Goal: Task Accomplishment & Management: Use online tool/utility

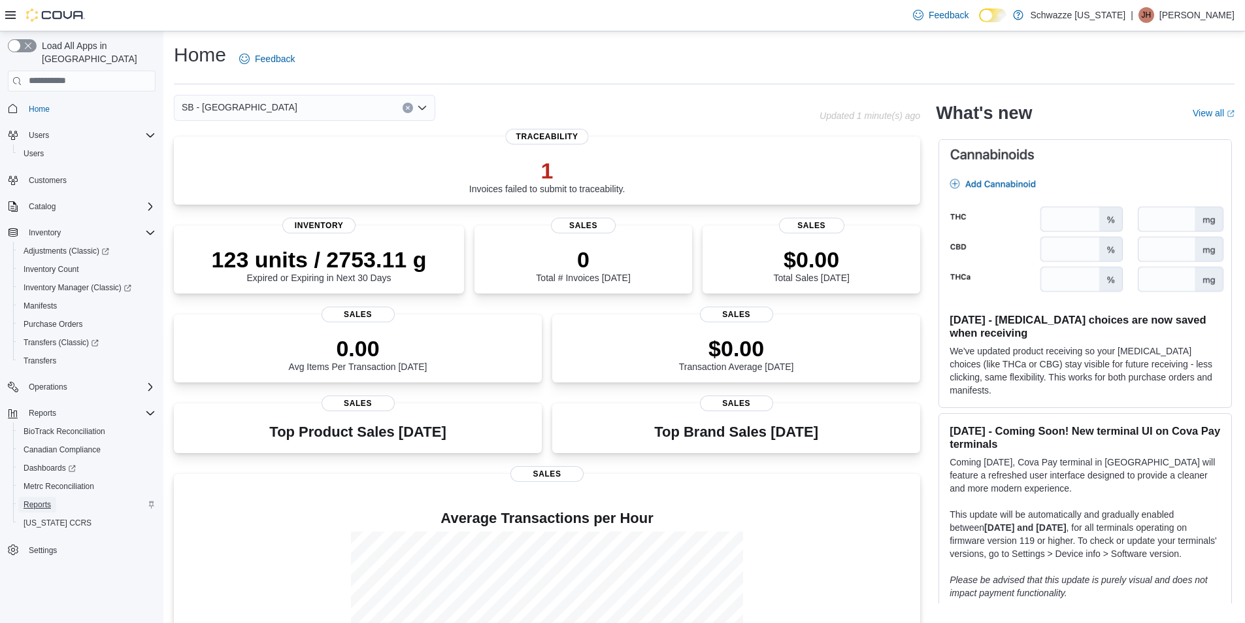
click at [50, 499] on span "Reports" at bounding box center [37, 504] width 27 height 10
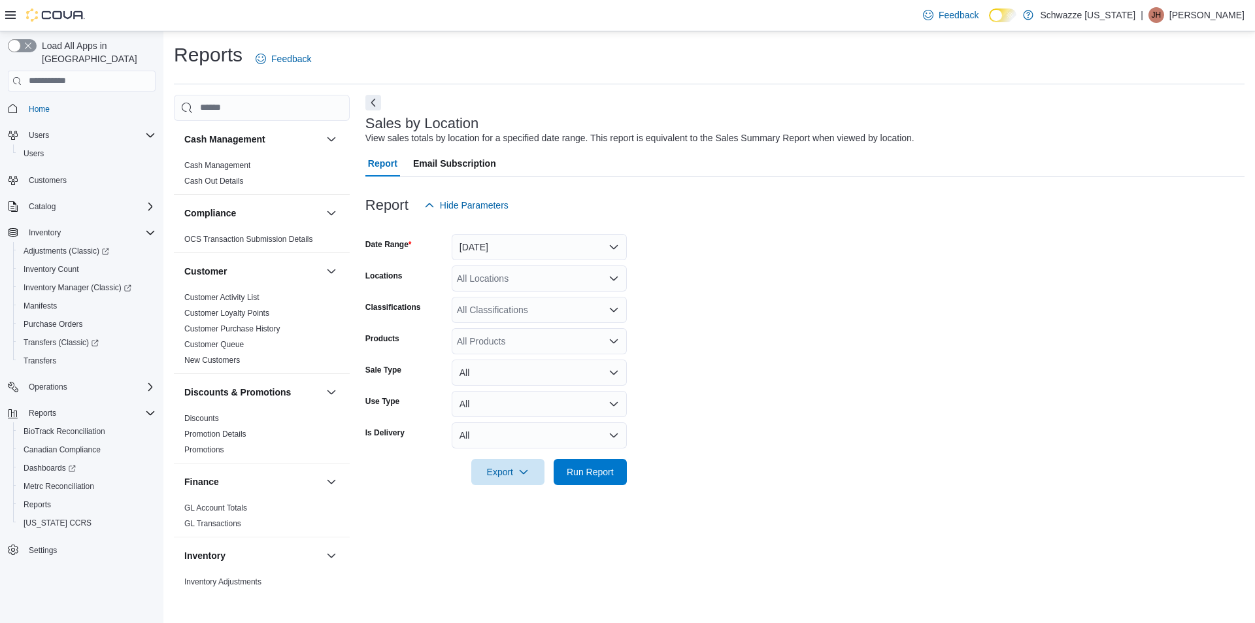
click at [499, 275] on div "All Locations" at bounding box center [539, 278] width 175 height 26
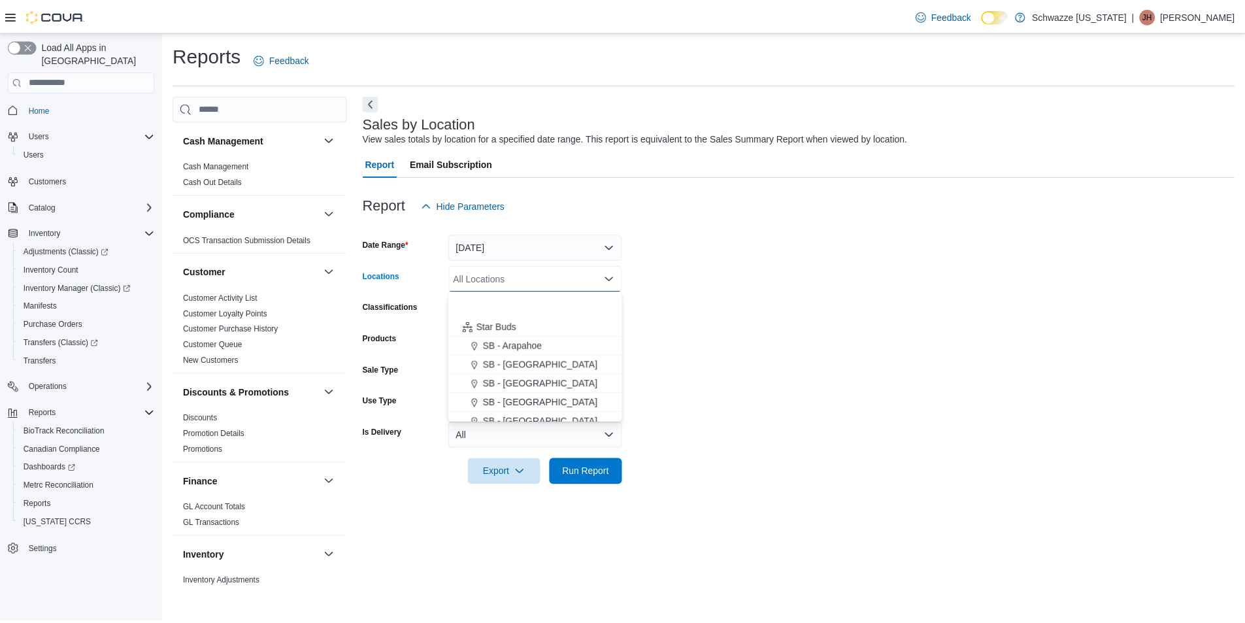
scroll to position [196, 0]
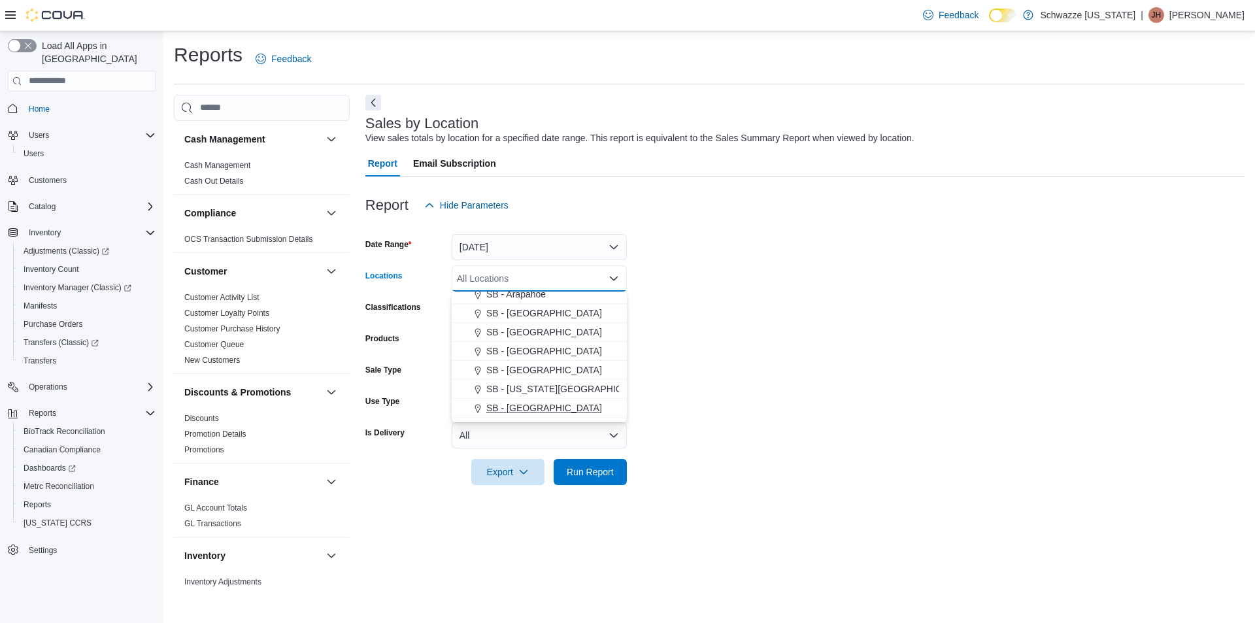
click at [560, 407] on span "SB - Commerce City" at bounding box center [544, 407] width 116 height 13
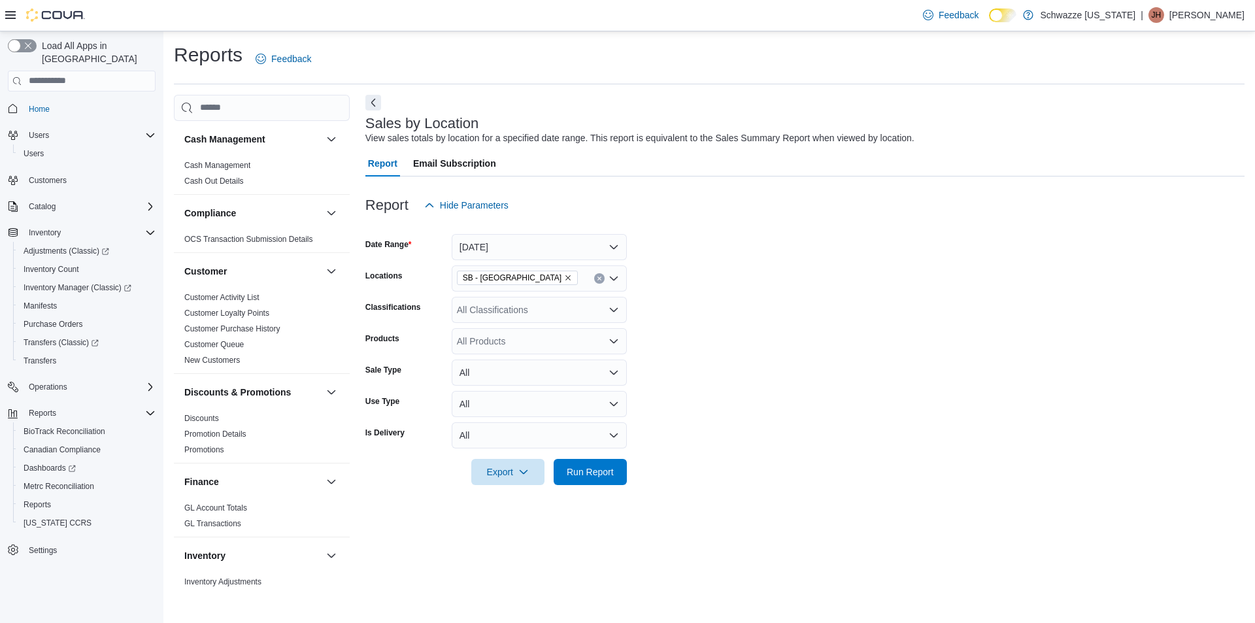
click at [685, 372] on form "Date Range Yesterday Locations SB - Commerce City Classifications All Classific…" at bounding box center [804, 351] width 879 height 267
click at [601, 463] on span "Run Report" at bounding box center [590, 471] width 58 height 26
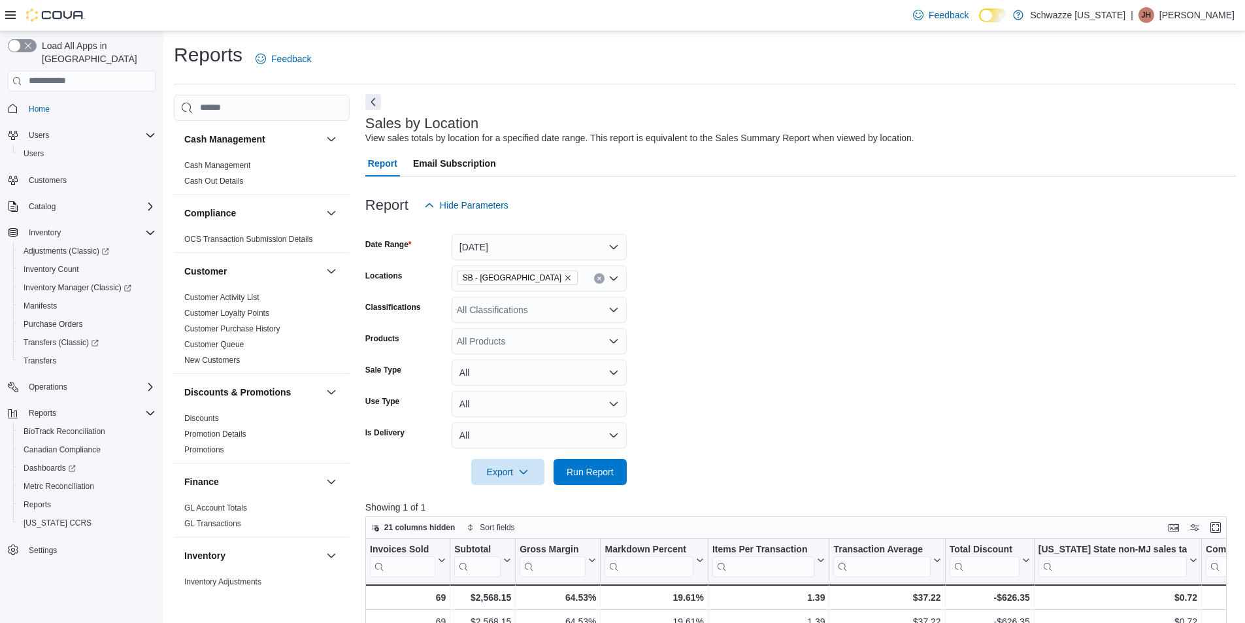
click at [369, 101] on button "Next" at bounding box center [373, 102] width 16 height 16
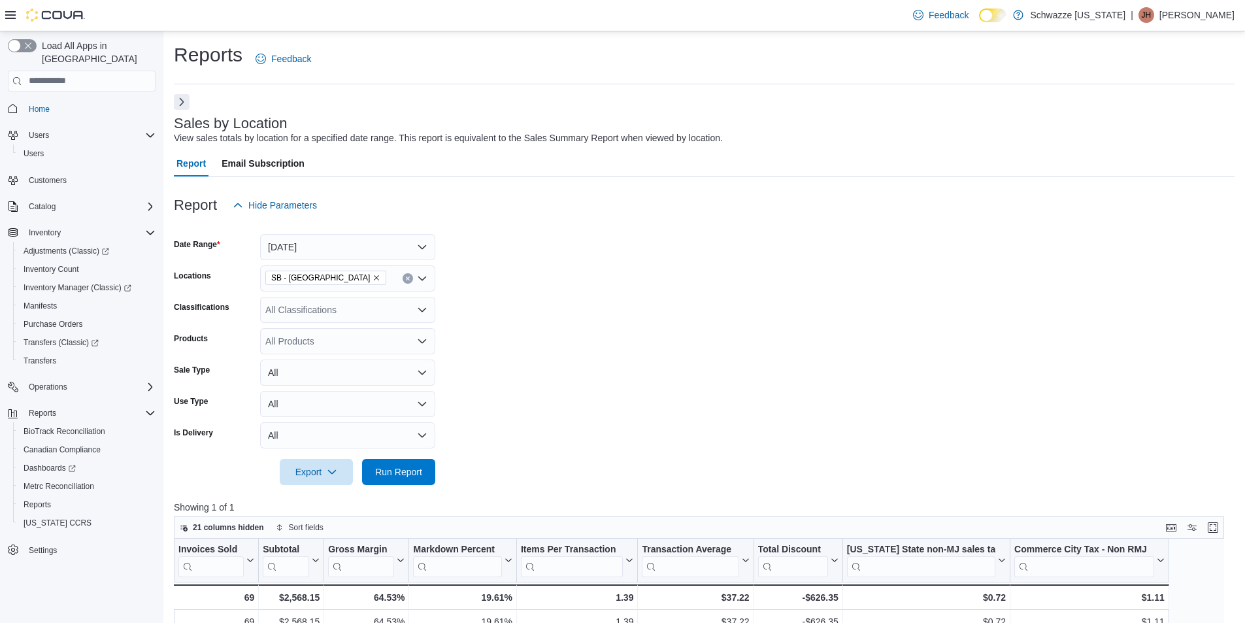
click at [187, 102] on button "Next" at bounding box center [182, 102] width 16 height 16
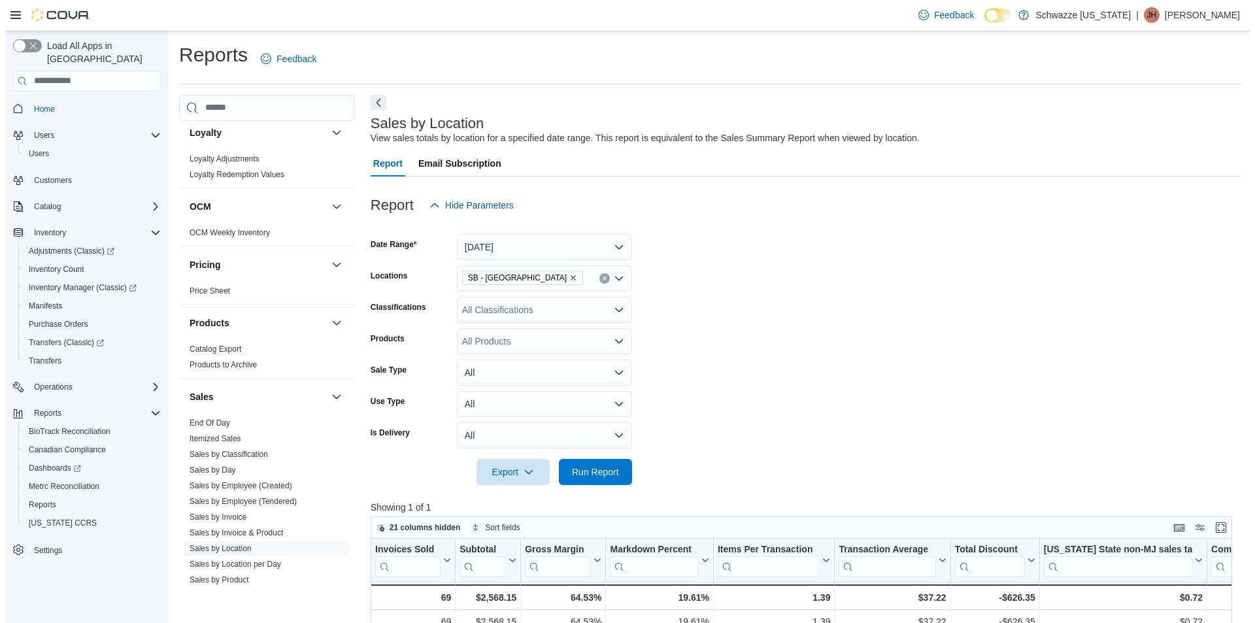
scroll to position [719, 0]
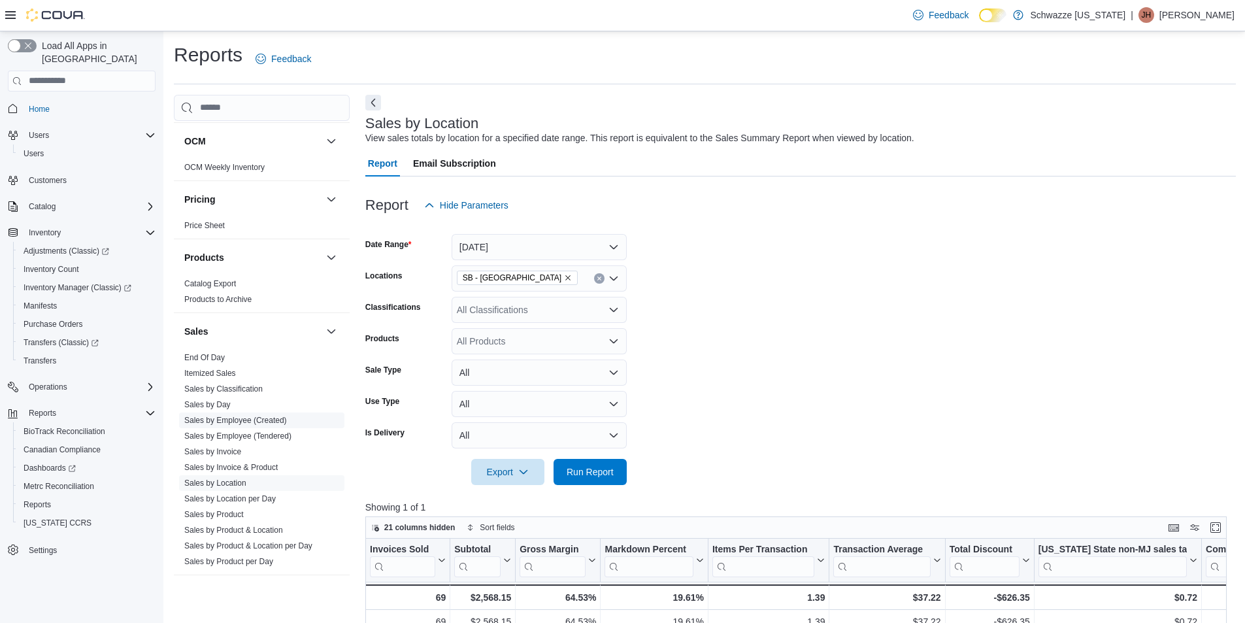
click at [229, 420] on link "Sales by Employee (Created)" at bounding box center [235, 420] width 103 height 9
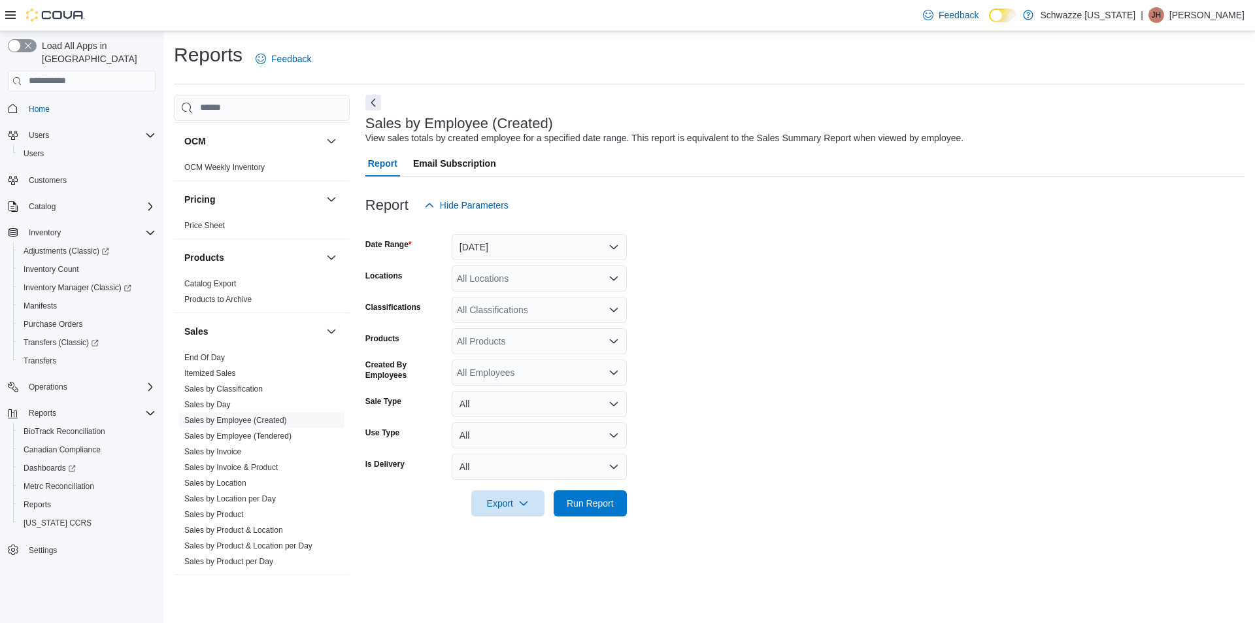
click at [521, 273] on div "All Locations" at bounding box center [539, 278] width 175 height 26
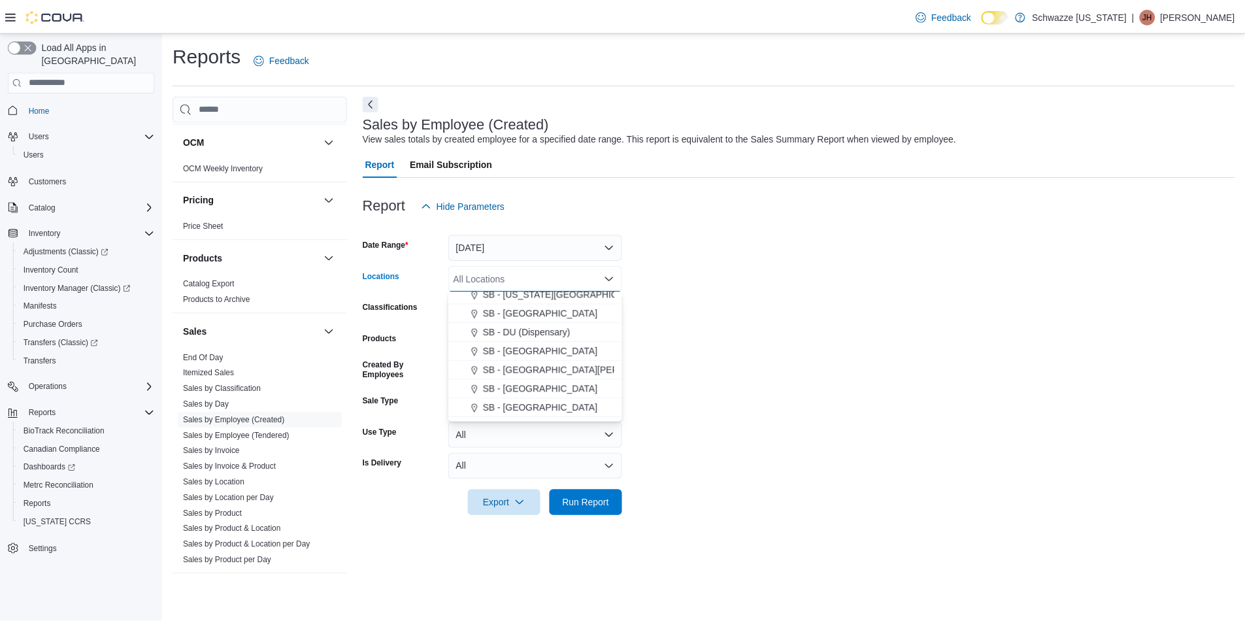
scroll to position [261, 0]
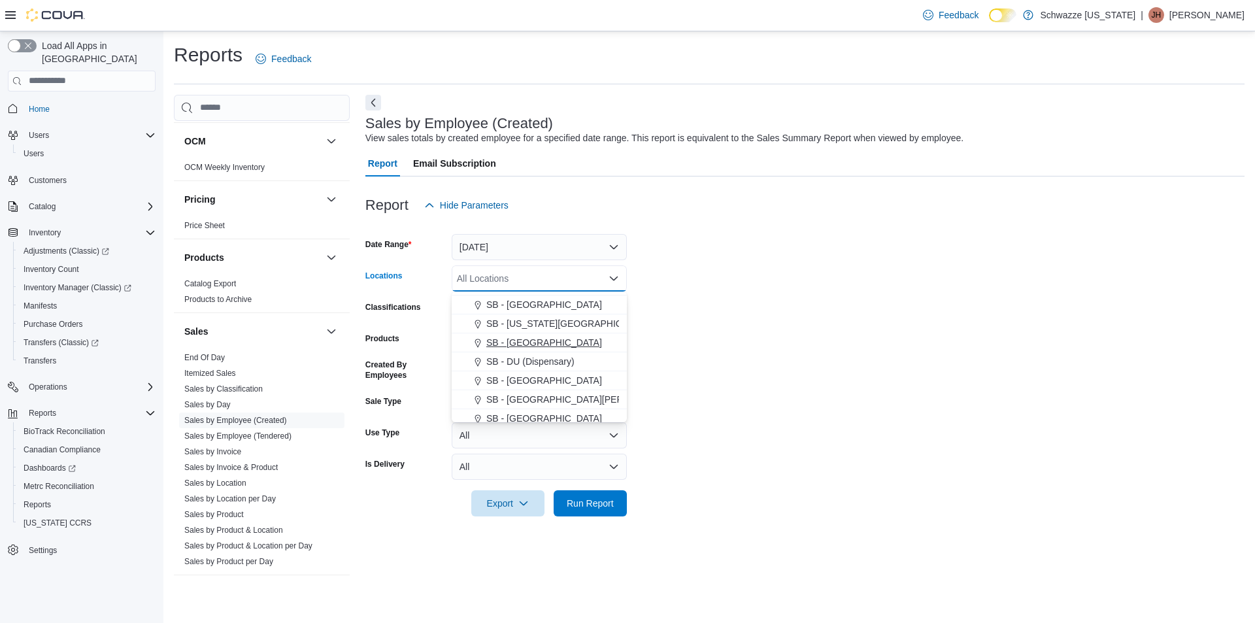
click at [547, 341] on span "SB - Commerce City" at bounding box center [544, 342] width 116 height 13
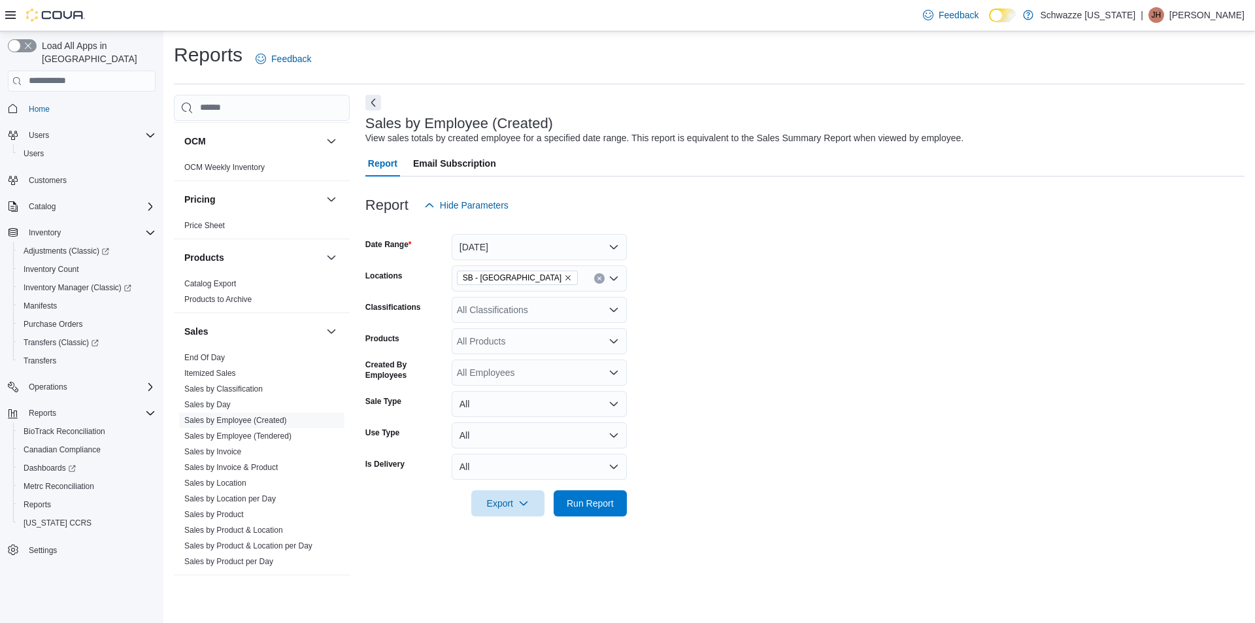
click at [752, 288] on form "Date Range Yesterday Locations SB - Commerce City Classifications All Classific…" at bounding box center [804, 367] width 879 height 298
click at [592, 505] on span "Run Report" at bounding box center [590, 502] width 47 height 13
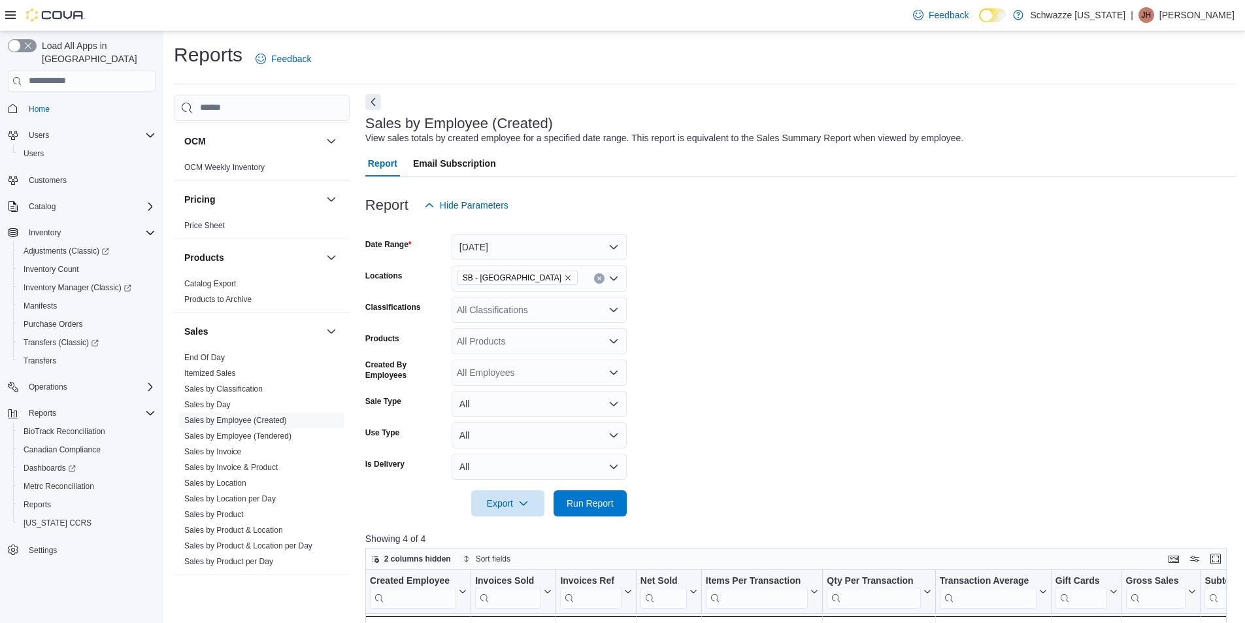
click at [371, 107] on button "Next" at bounding box center [373, 102] width 16 height 16
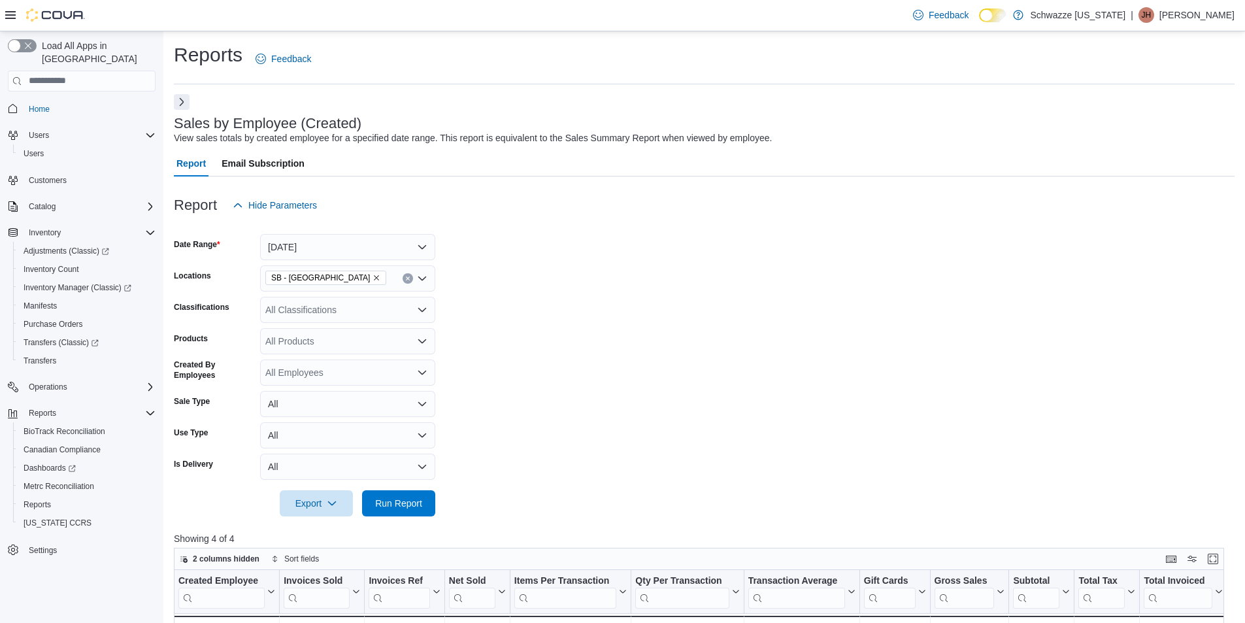
click at [181, 100] on button "Next" at bounding box center [182, 102] width 16 height 16
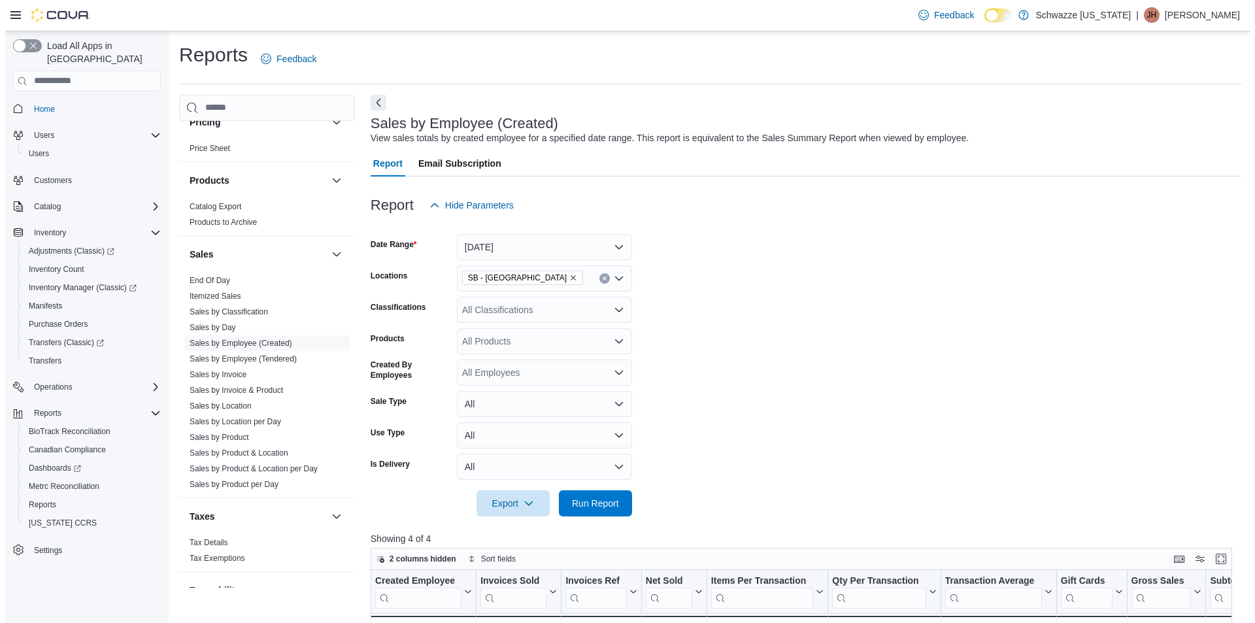
scroll to position [851, 0]
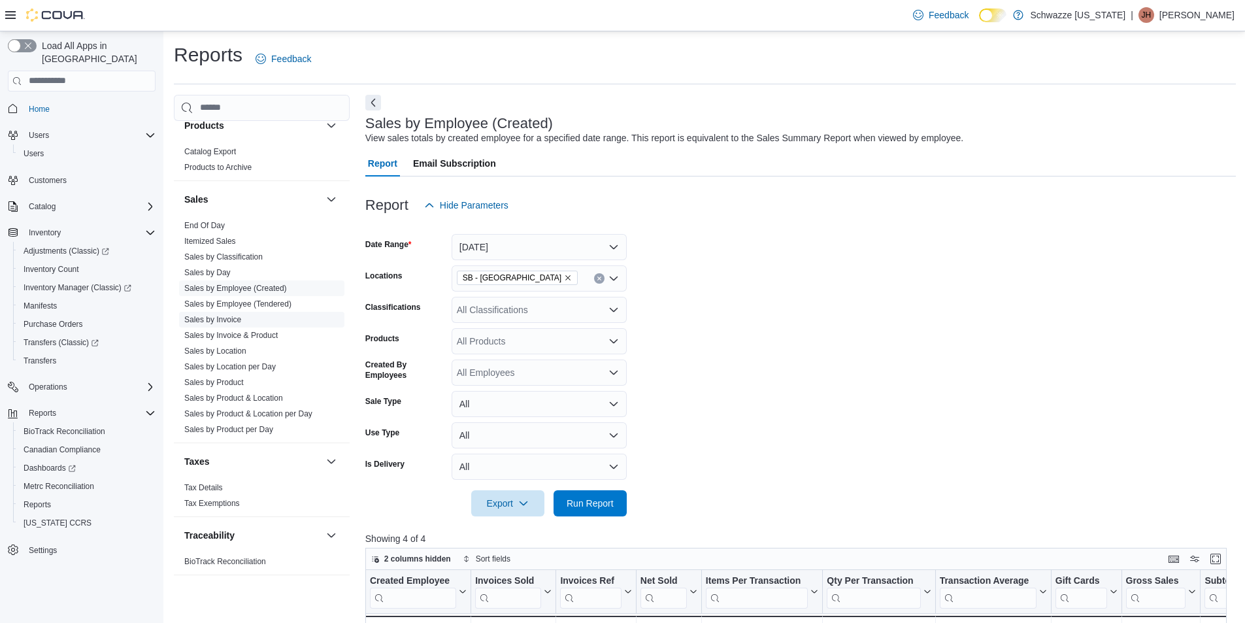
click at [205, 322] on link "Sales by Invoice" at bounding box center [212, 319] width 57 height 9
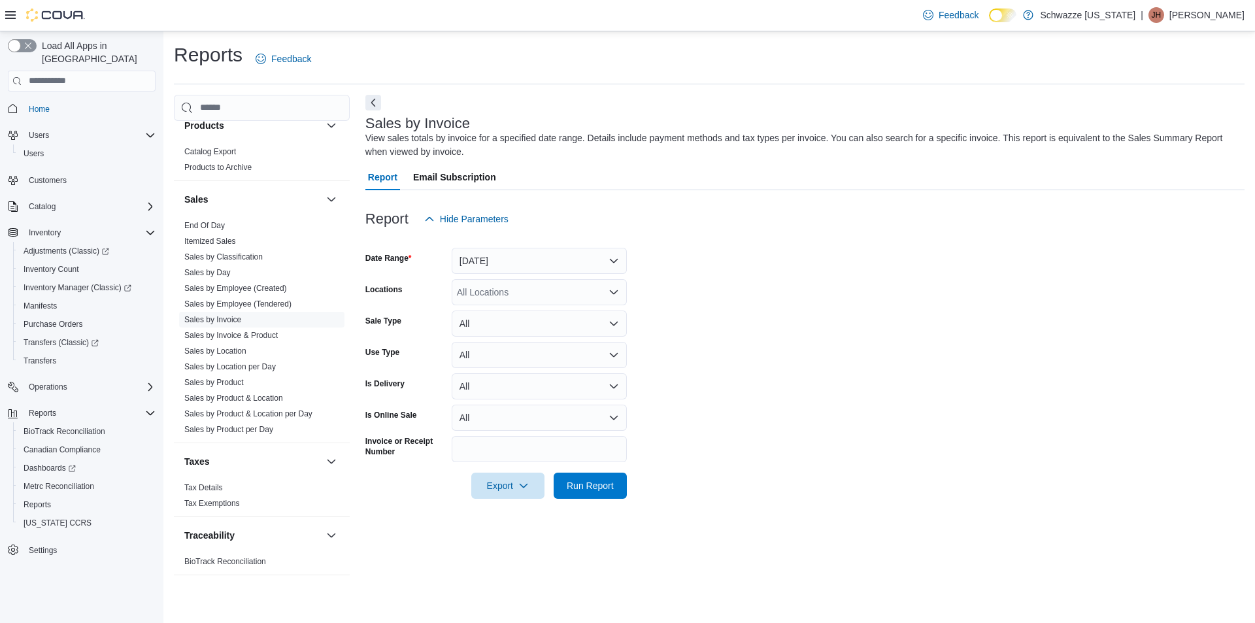
click at [531, 289] on div "All Locations" at bounding box center [539, 292] width 175 height 26
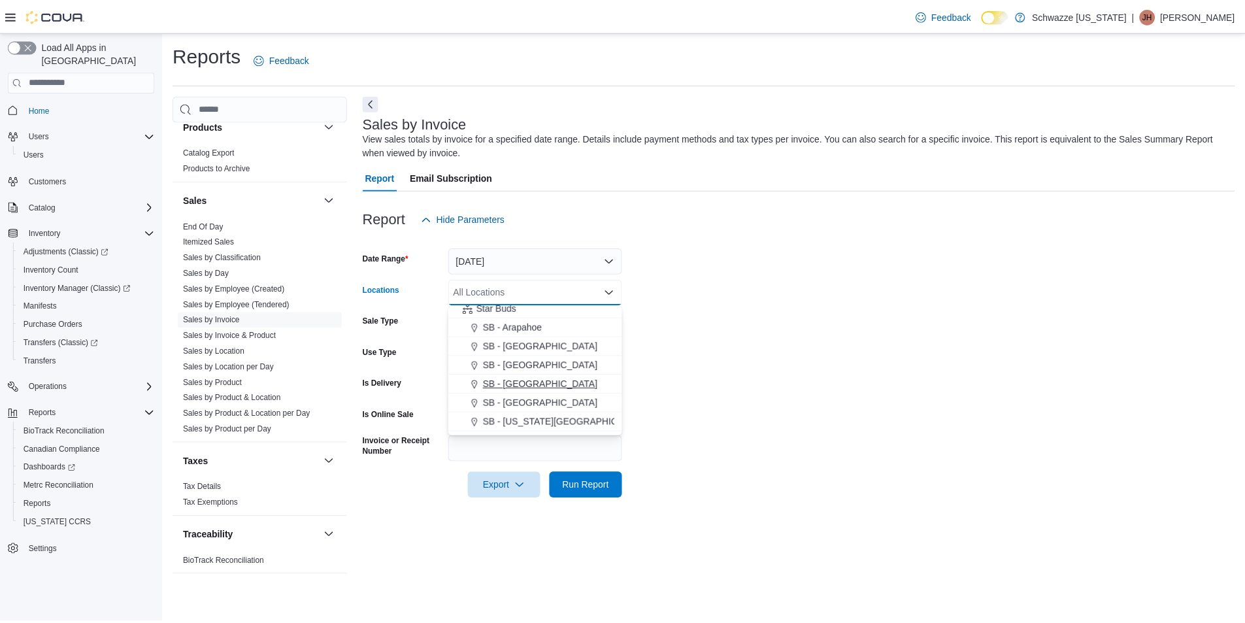
scroll to position [196, 0]
click at [564, 416] on span "SB - Commerce City" at bounding box center [544, 421] width 116 height 13
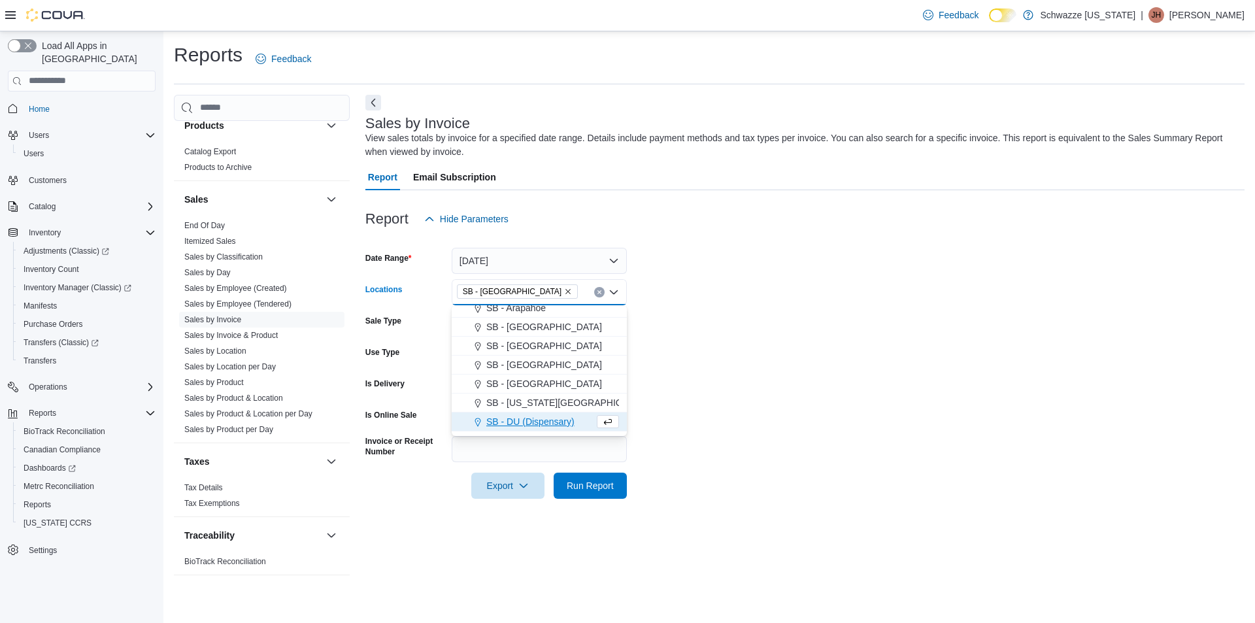
click at [808, 435] on form "Date Range Yesterday Locations SB - Commerce City Combo box. Selected. SB - Com…" at bounding box center [804, 365] width 879 height 267
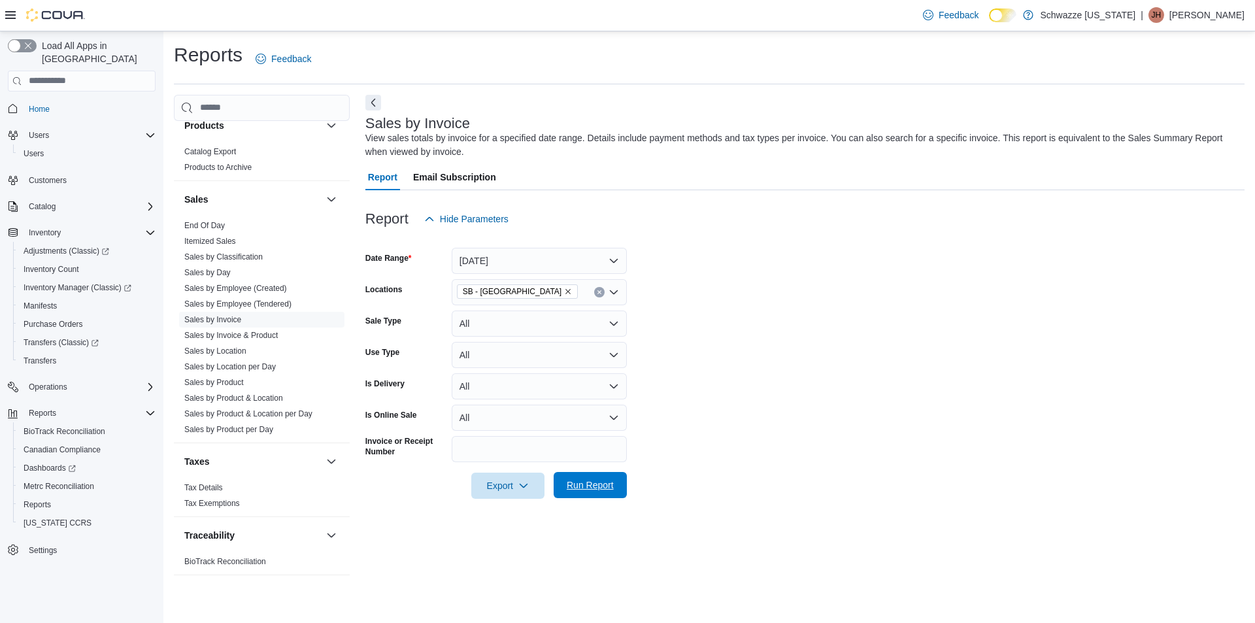
click at [607, 484] on span "Run Report" at bounding box center [590, 484] width 47 height 13
click at [371, 103] on button "Next" at bounding box center [373, 102] width 16 height 16
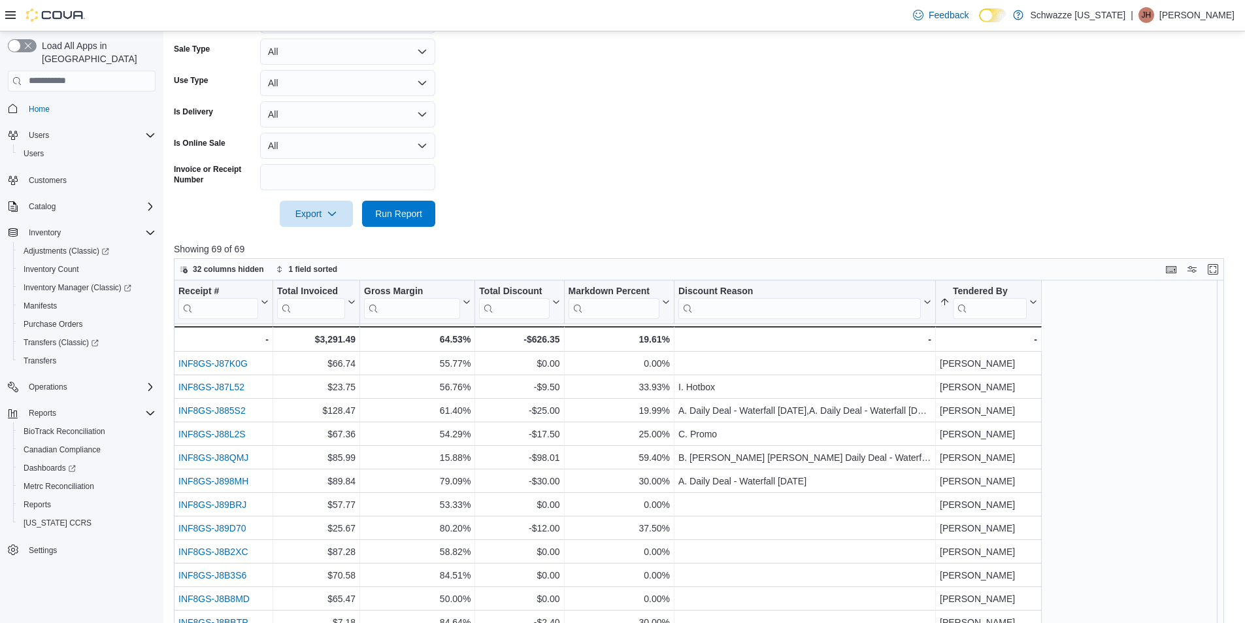
scroll to position [261, 0]
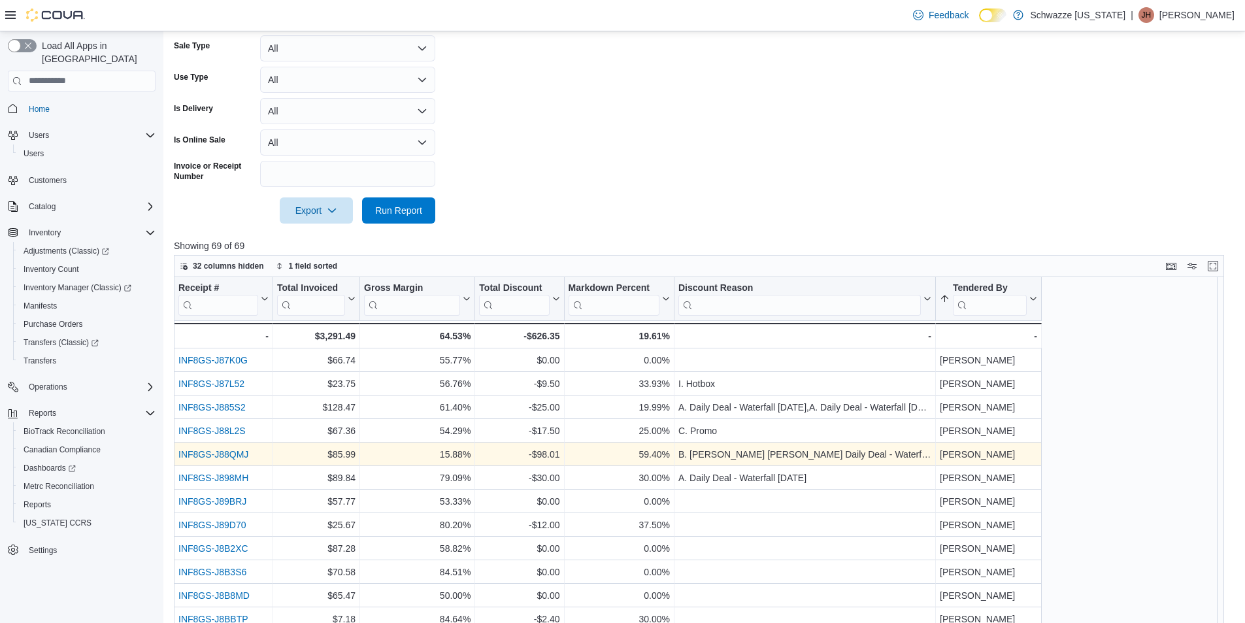
click at [237, 456] on link "INF8GS-J88QMJ" at bounding box center [213, 454] width 70 height 10
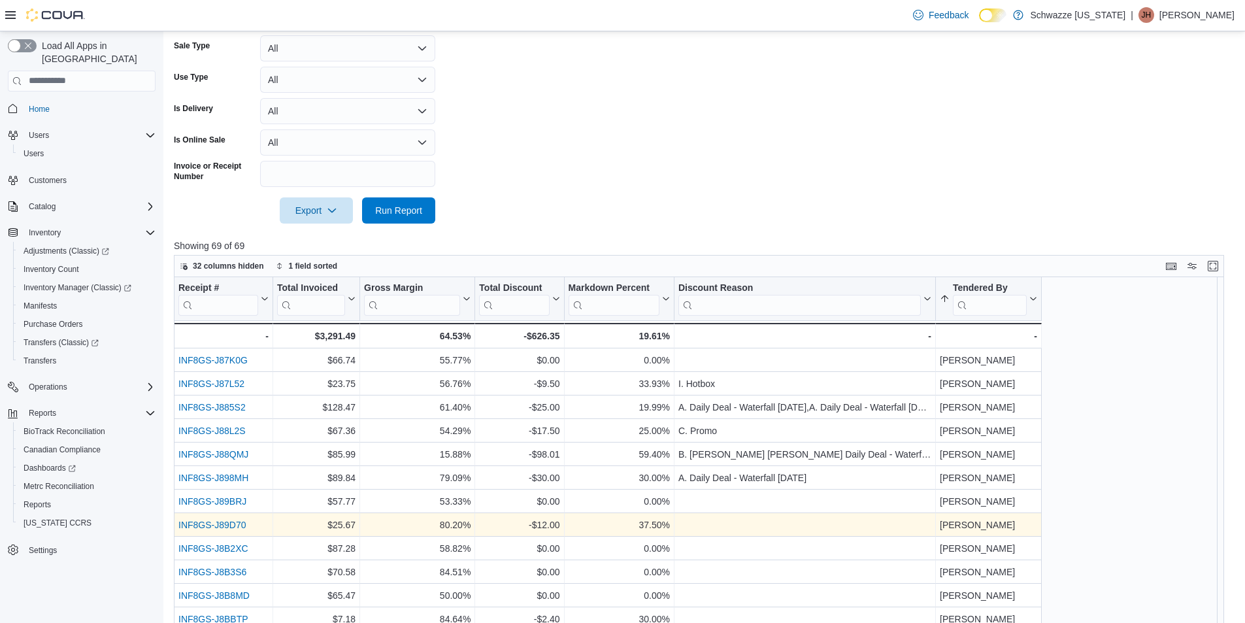
click at [216, 529] on link "INF8GS-J89D70" at bounding box center [211, 525] width 67 height 10
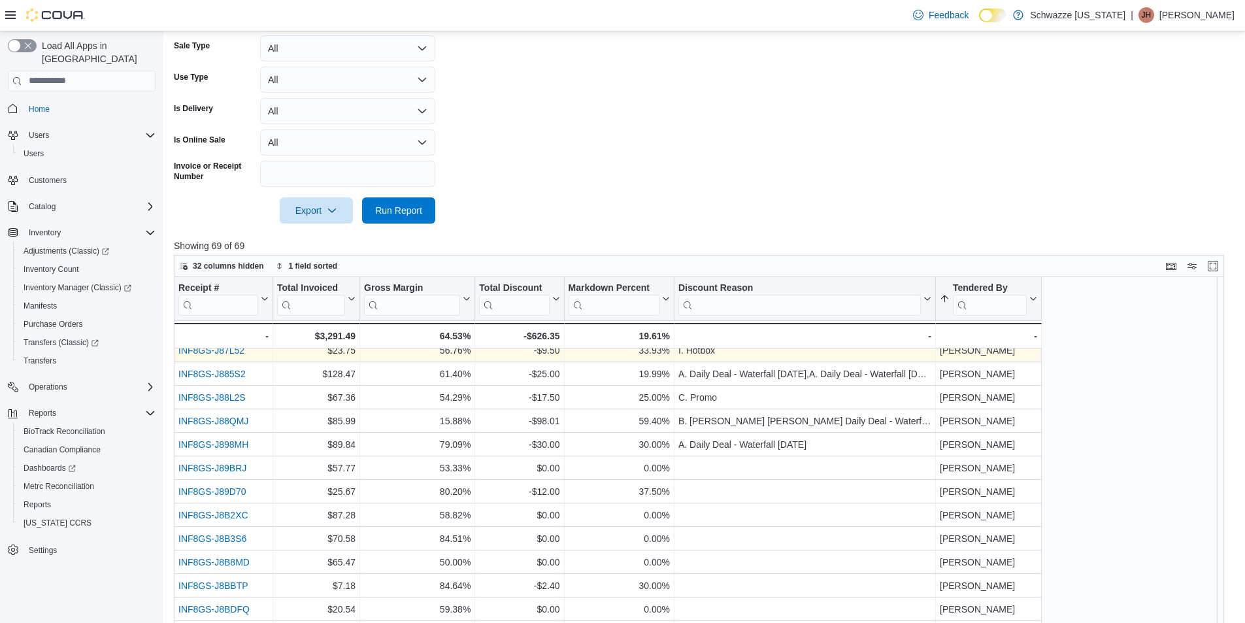
scroll to position [131, 0]
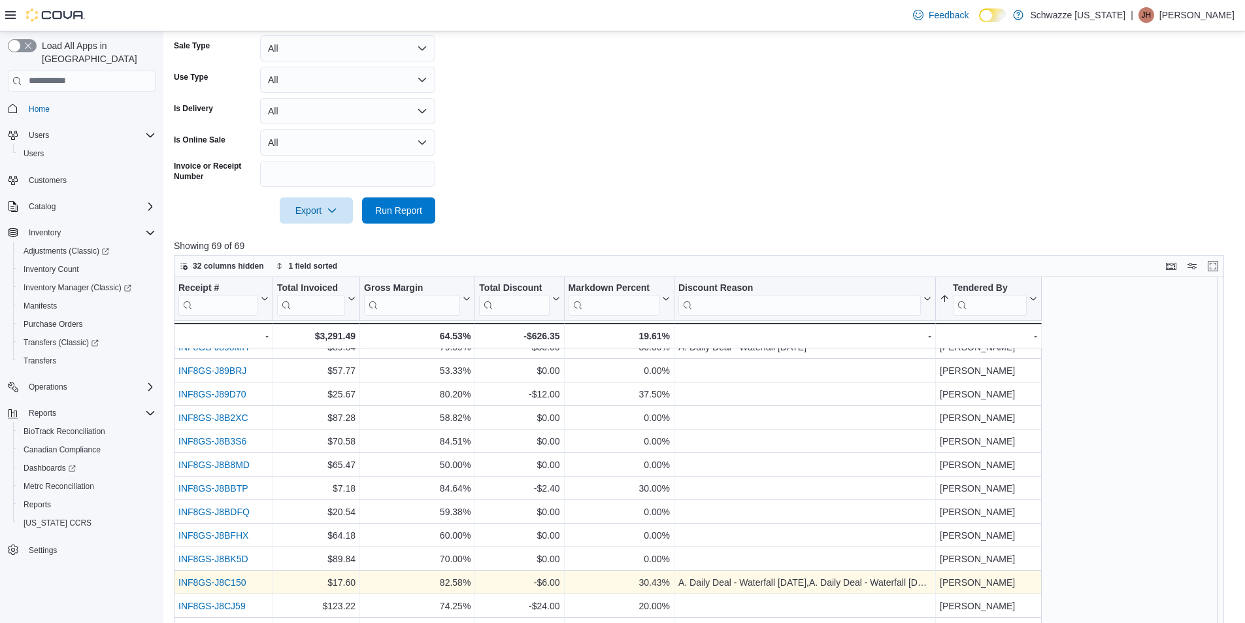
click at [229, 583] on link "INF8GS-J8C150" at bounding box center [211, 582] width 67 height 10
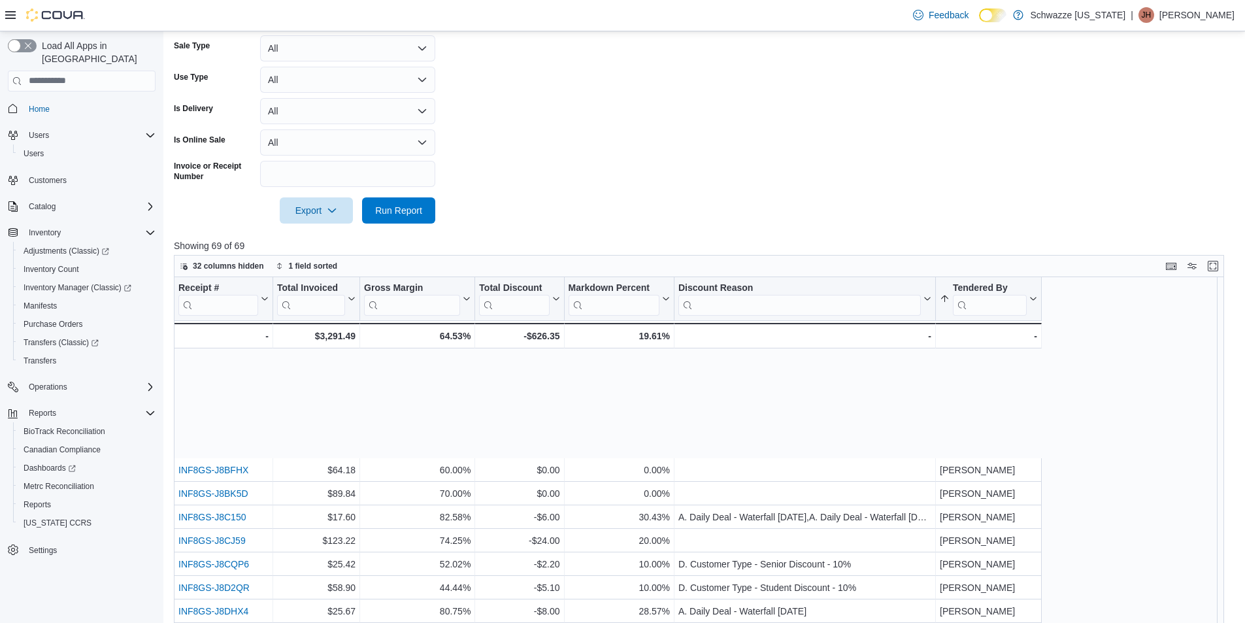
scroll to position [392, 0]
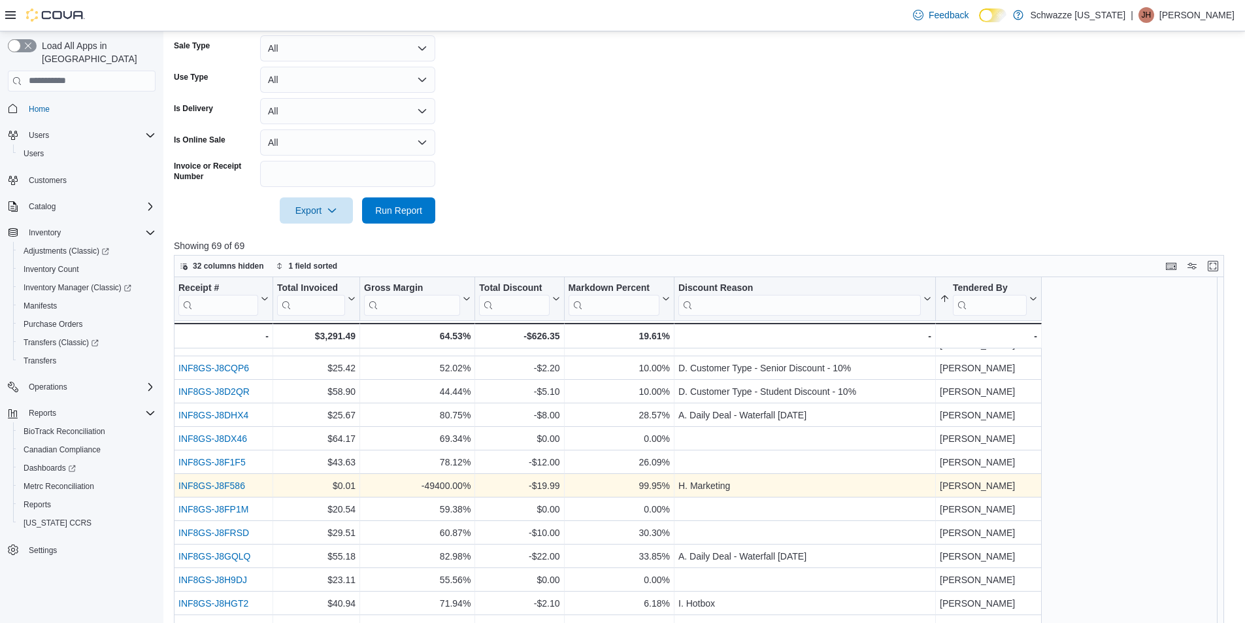
click at [218, 480] on link "INF8GS-J8F586" at bounding box center [211, 485] width 67 height 10
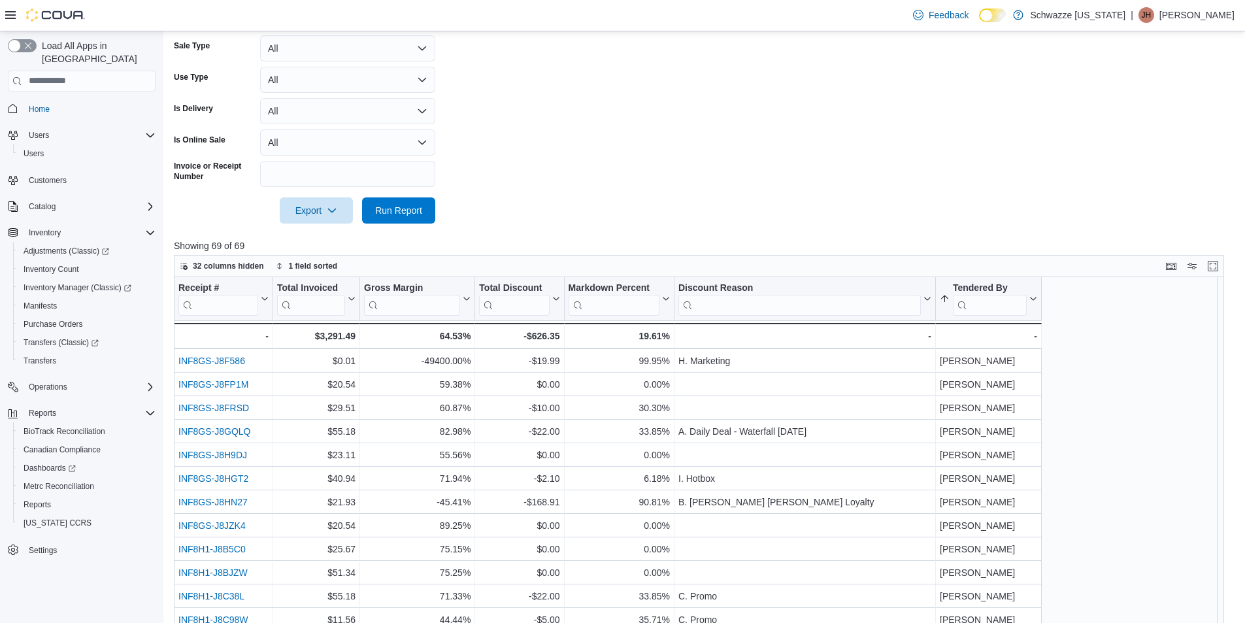
scroll to position [523, 0]
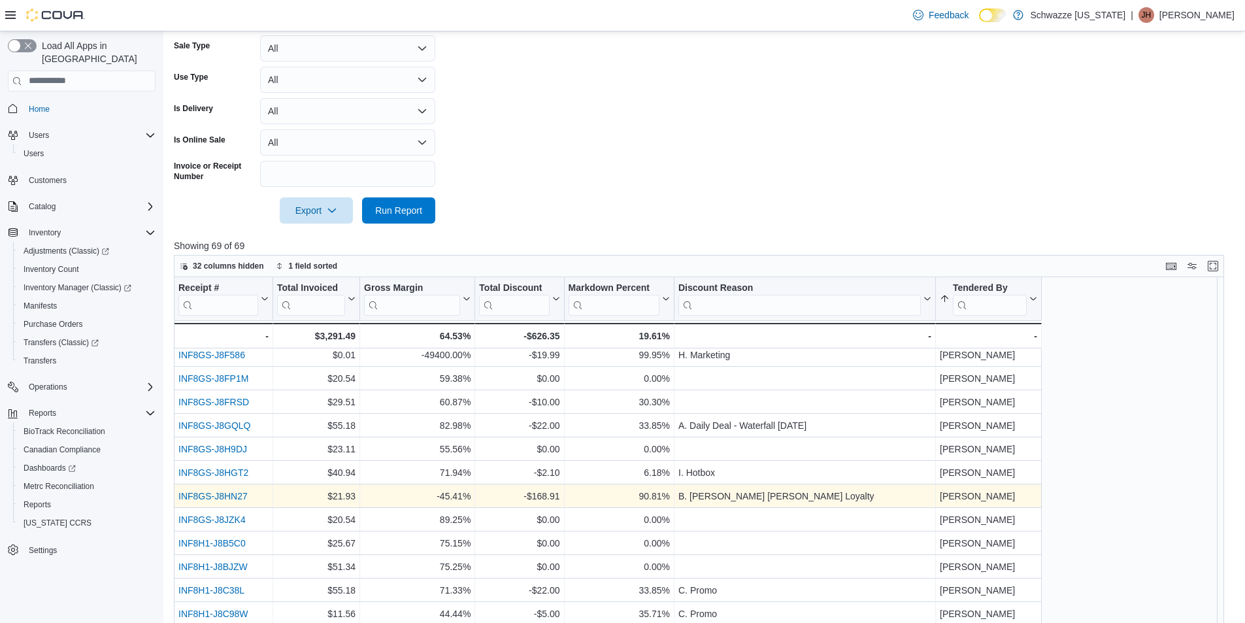
click at [212, 499] on link "INF8GS-J8HN27" at bounding box center [212, 496] width 69 height 10
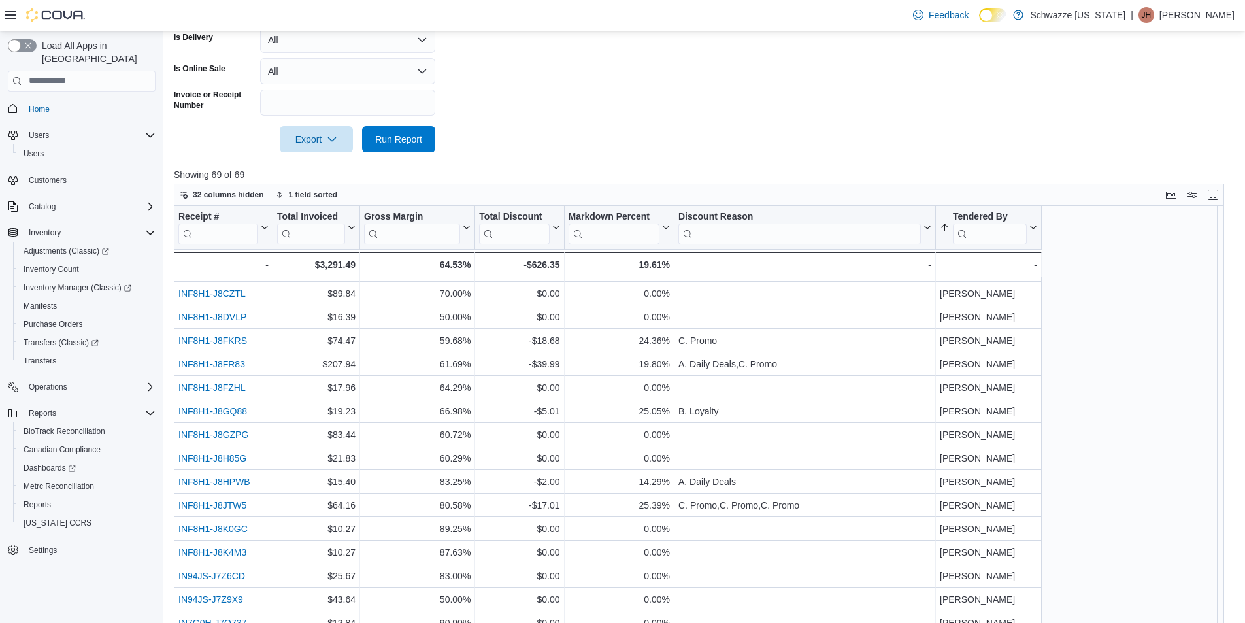
scroll to position [402, 0]
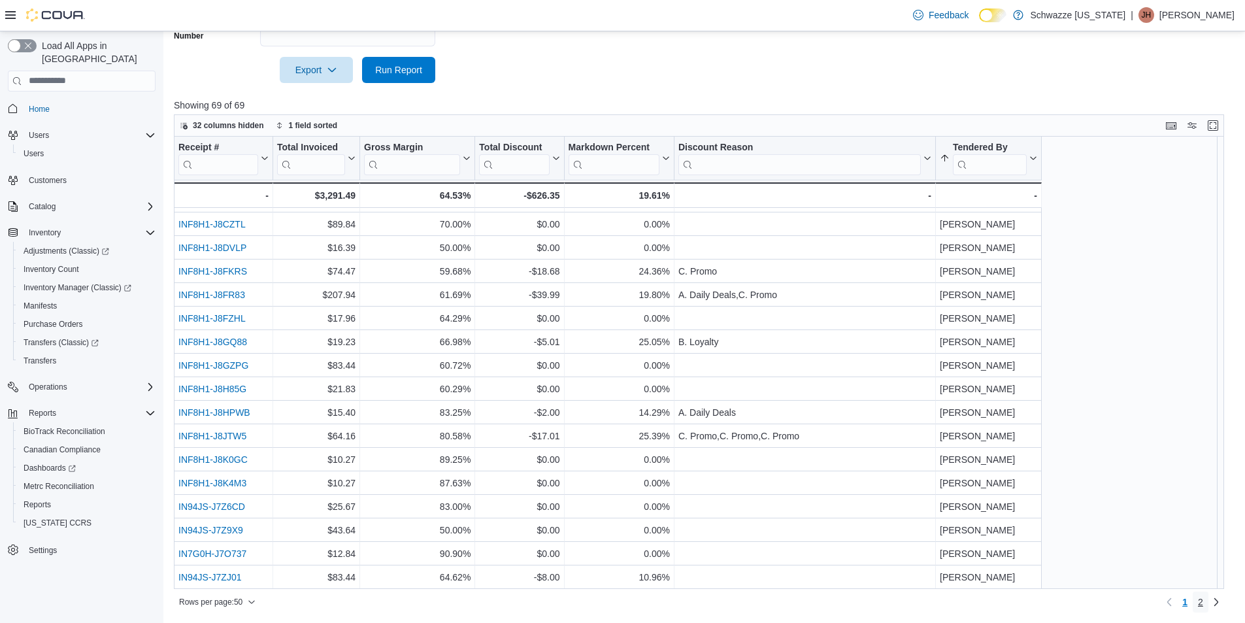
click at [1208, 605] on link "2" at bounding box center [1201, 602] width 16 height 21
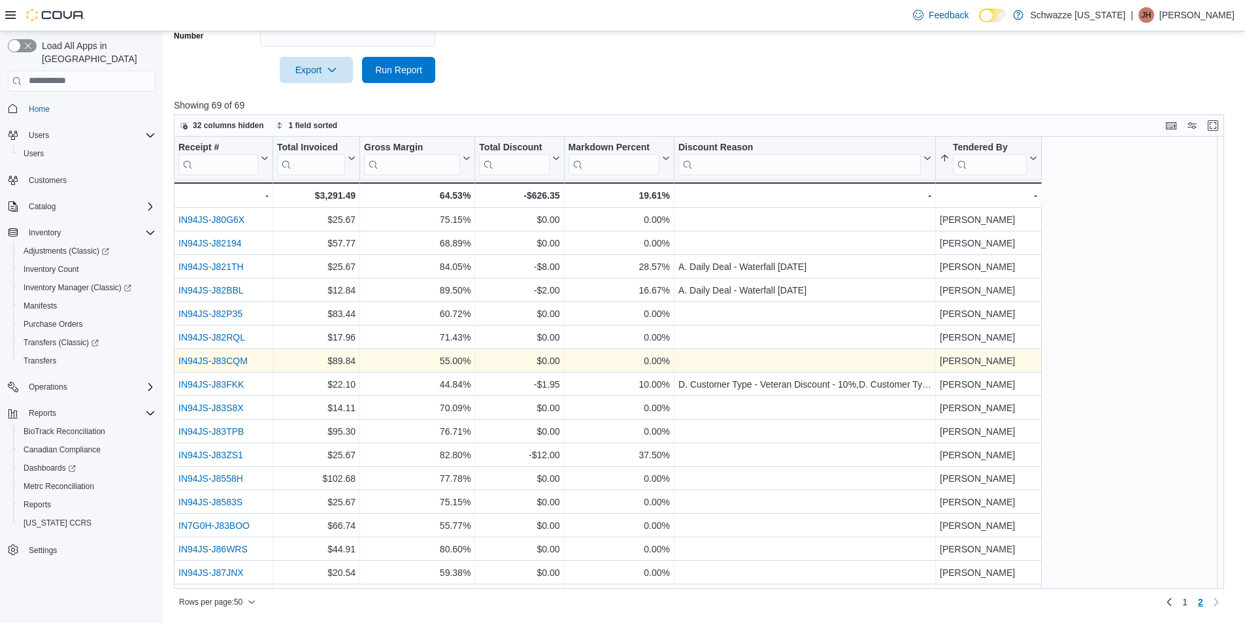
scroll to position [66, 0]
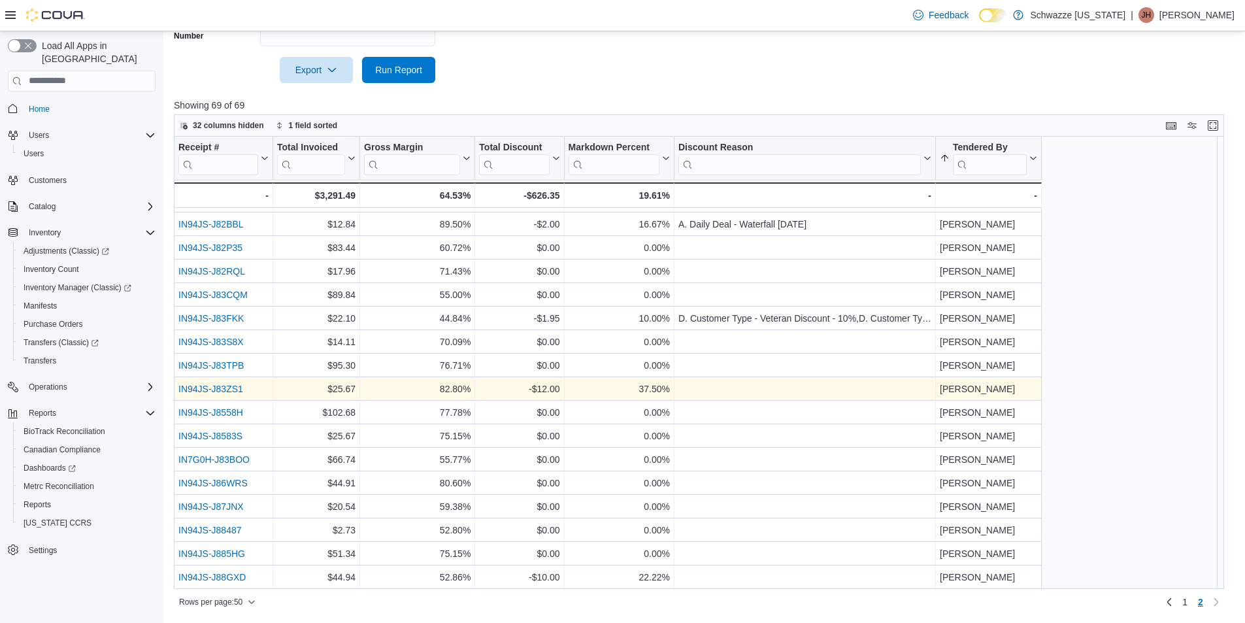
click at [214, 386] on link "IN94JS-J83ZS1" at bounding box center [210, 389] width 65 height 10
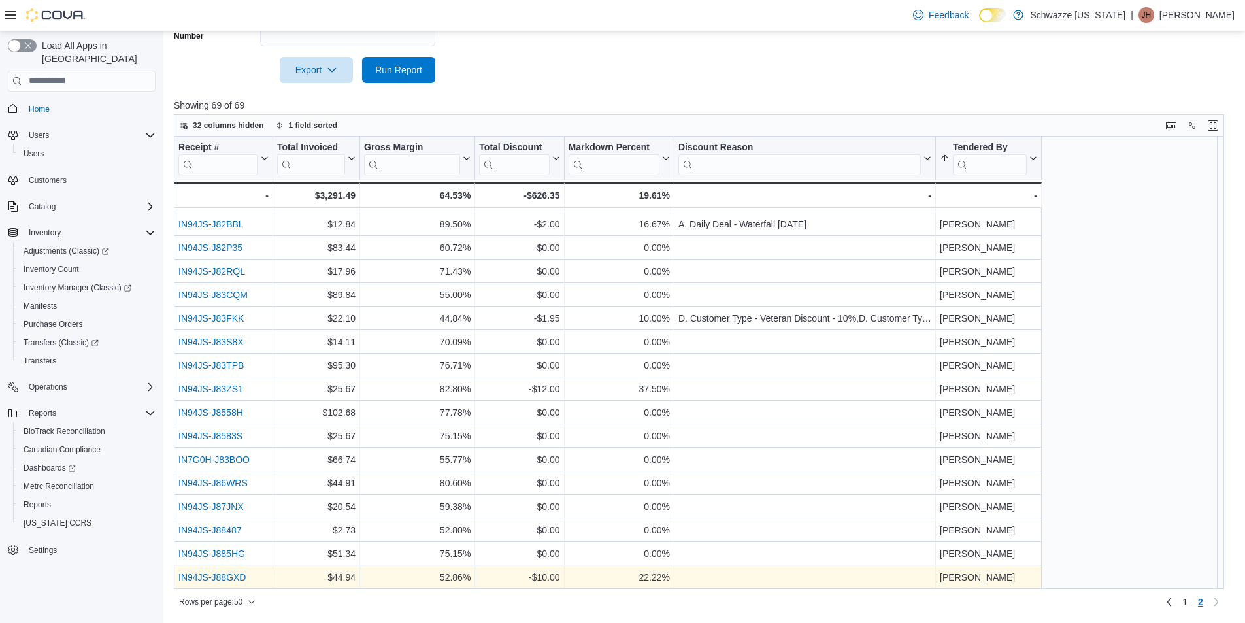
click at [208, 578] on link "IN94JS-J88GXD" at bounding box center [211, 577] width 67 height 10
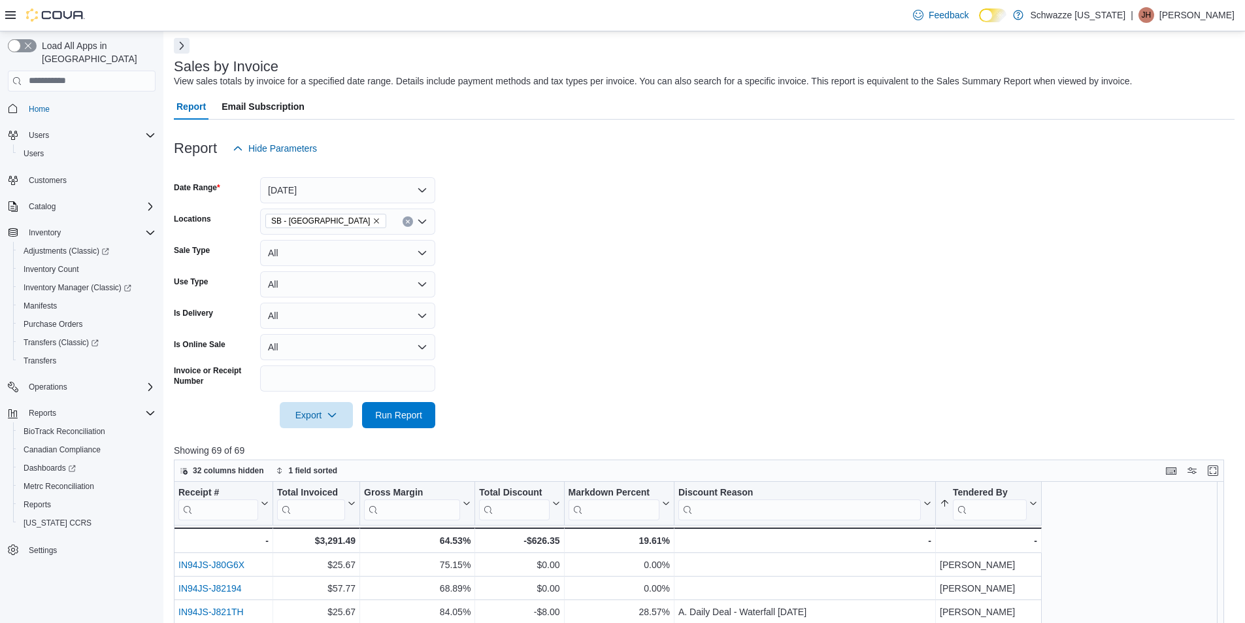
scroll to position [0, 0]
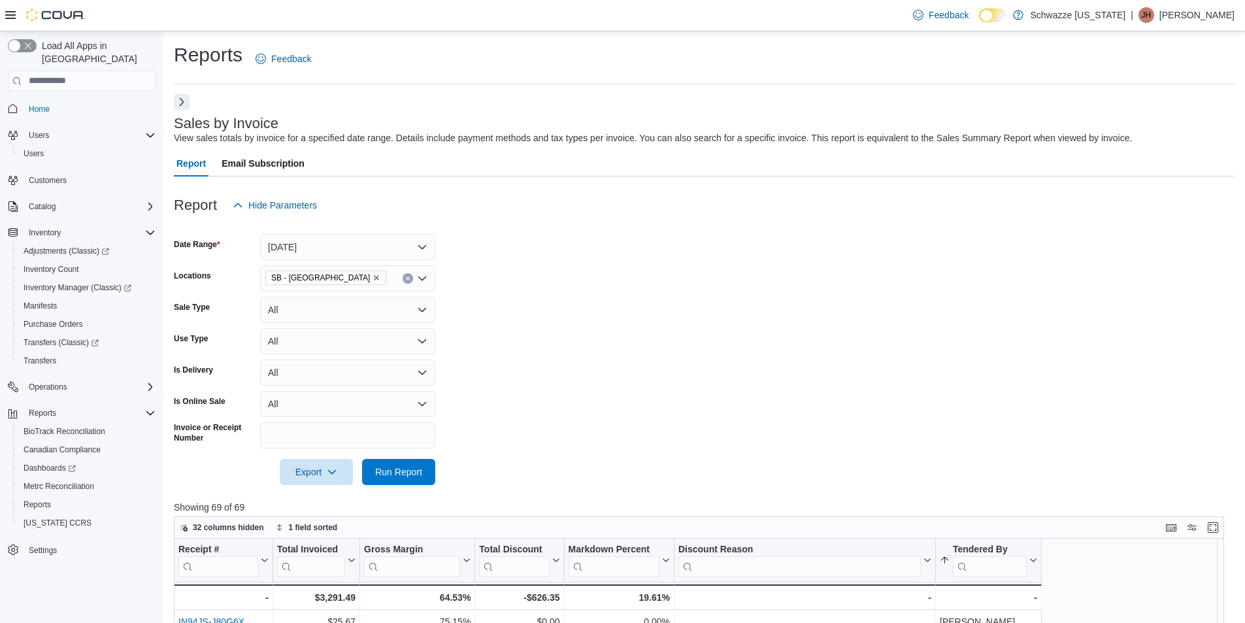
click at [186, 104] on button "Next" at bounding box center [182, 102] width 16 height 16
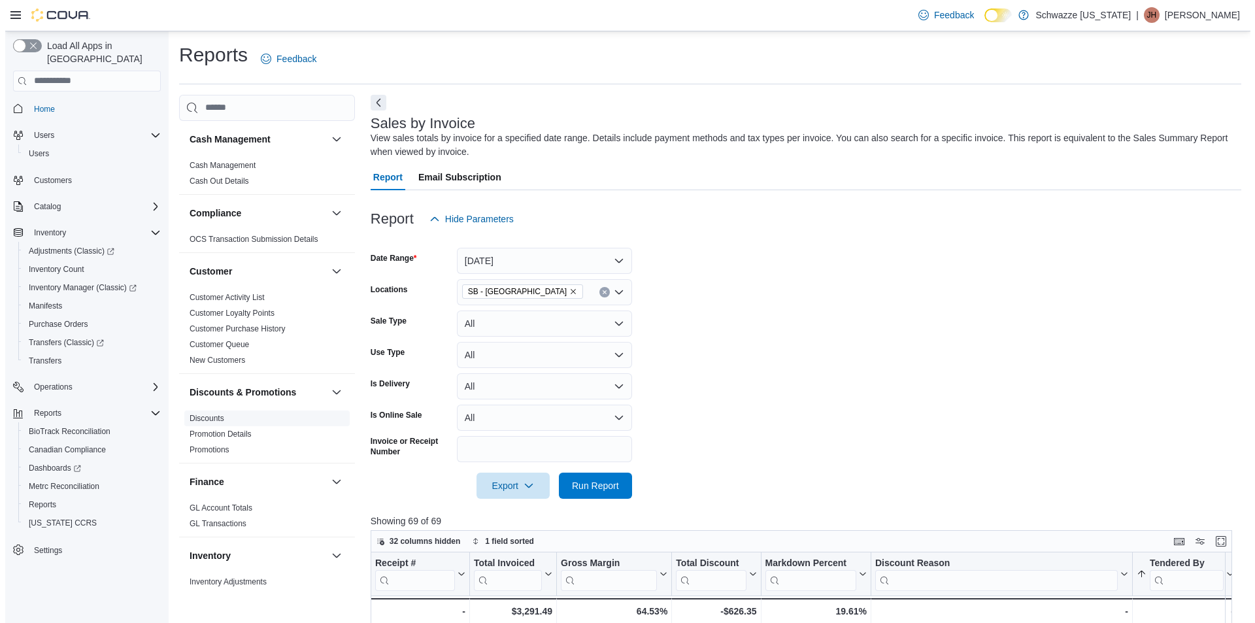
scroll to position [851, 0]
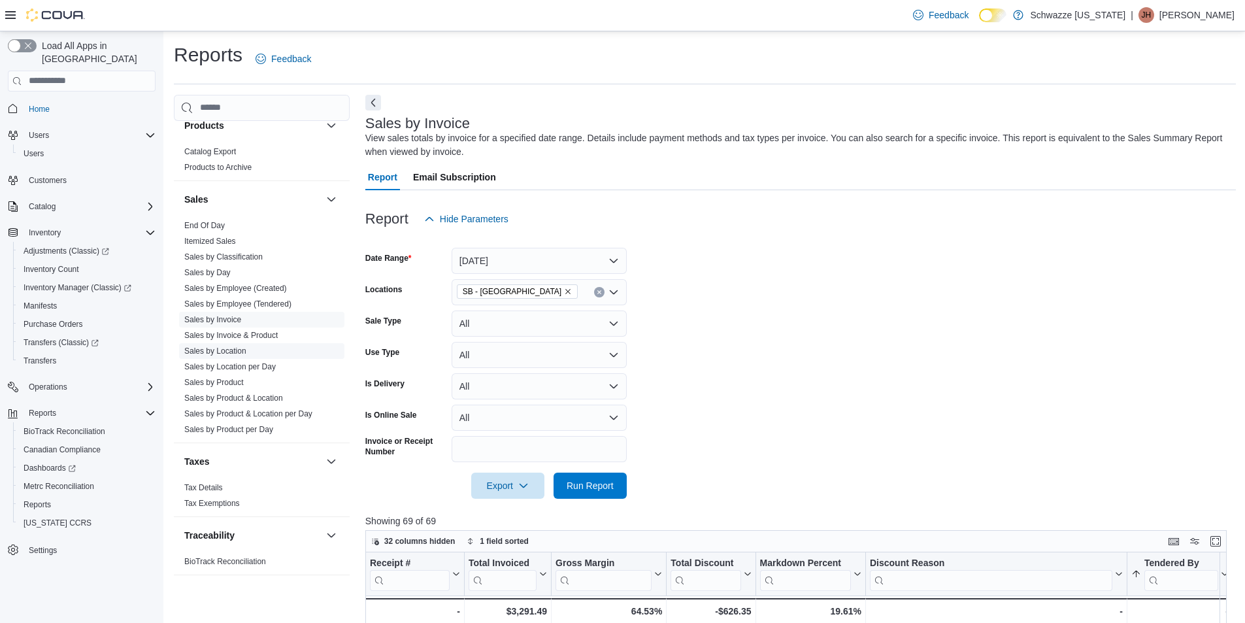
click at [229, 347] on link "Sales by Location" at bounding box center [215, 350] width 62 height 9
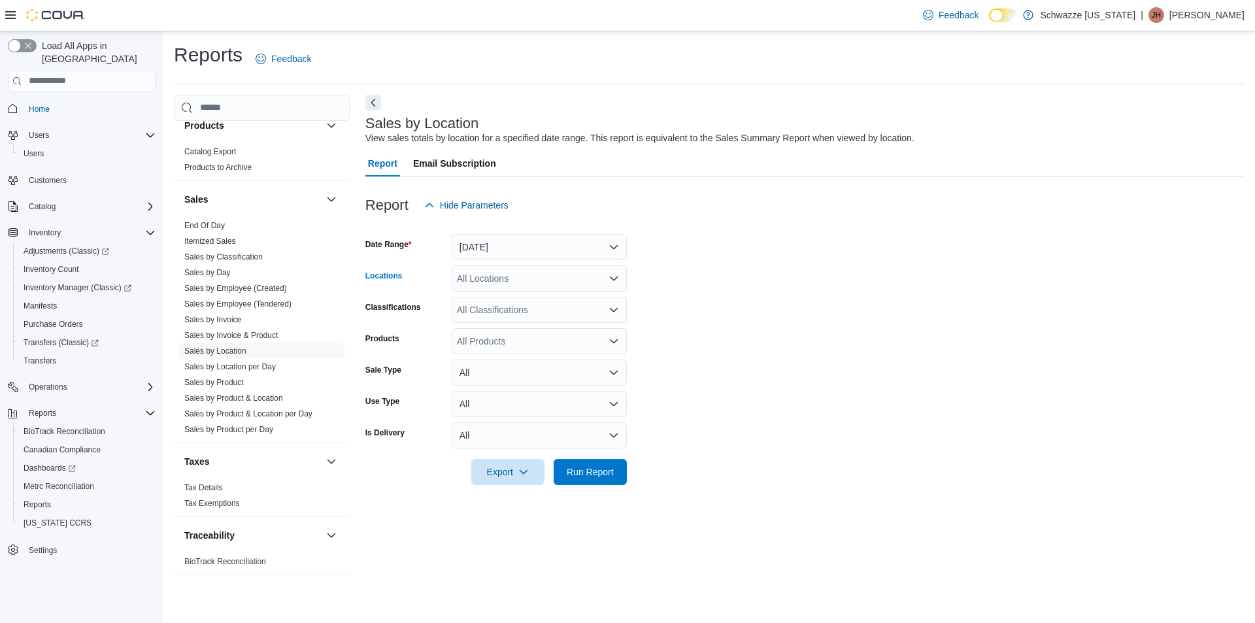
click at [513, 284] on div "All Locations" at bounding box center [539, 278] width 175 height 26
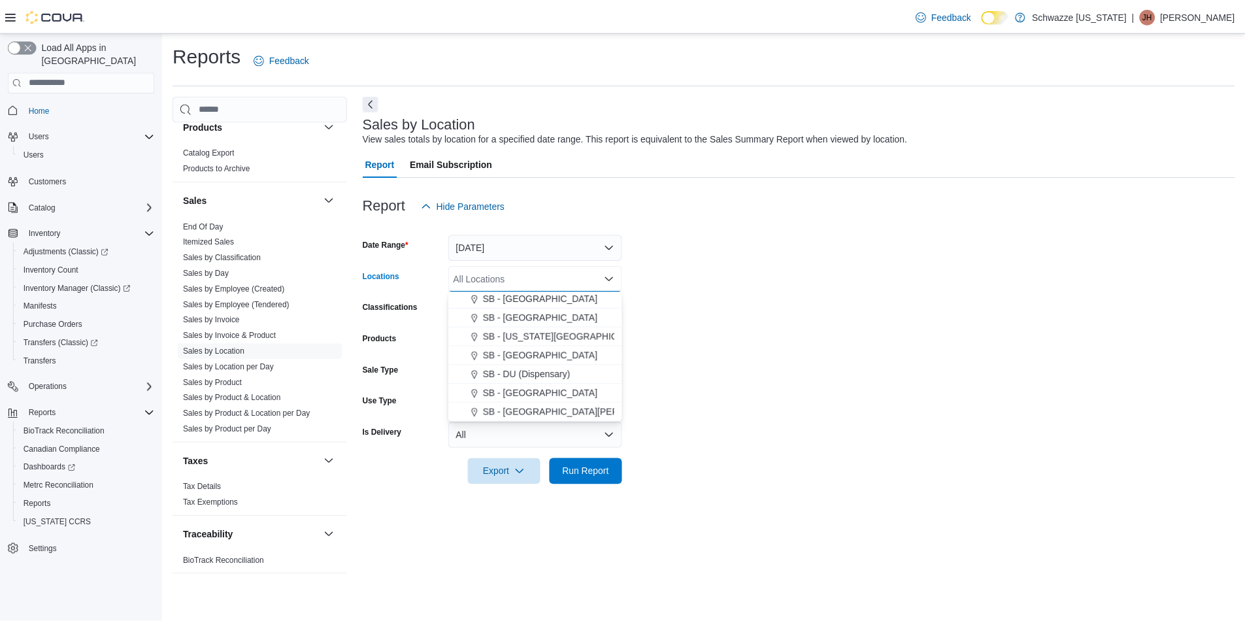
scroll to position [261, 0]
click at [514, 344] on span "SB - Commerce City" at bounding box center [544, 342] width 116 height 13
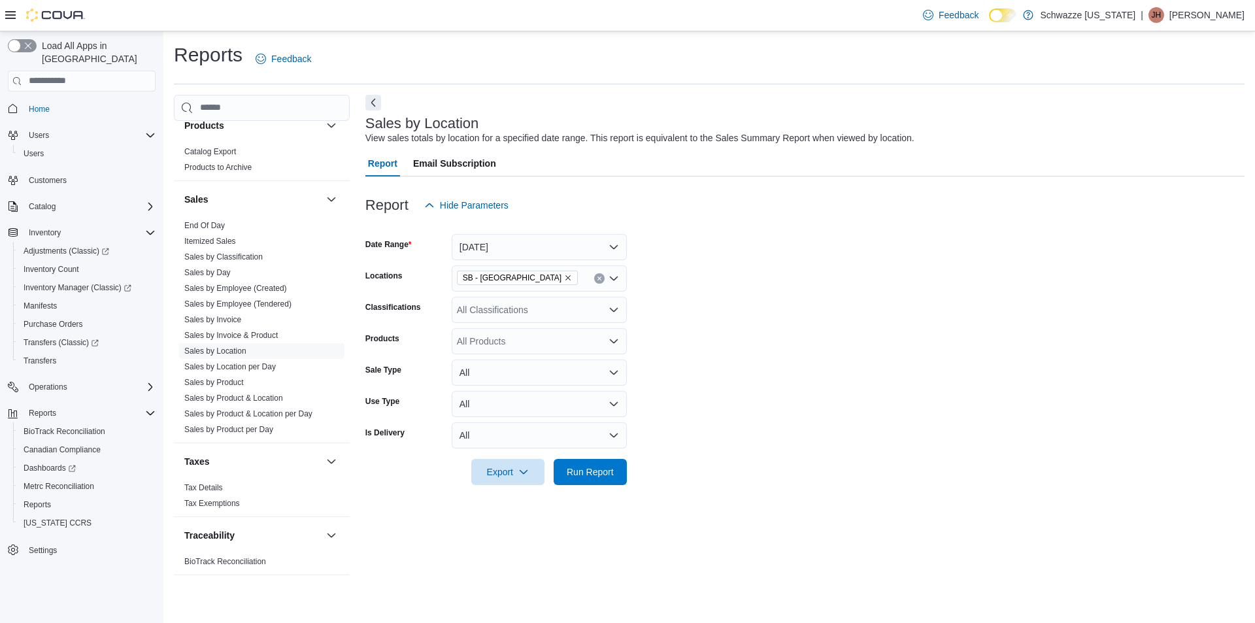
click at [693, 329] on form "Date Range Yesterday Locations SB - Commerce City Classifications All Classific…" at bounding box center [804, 351] width 879 height 267
click at [590, 478] on span "Run Report" at bounding box center [590, 471] width 47 height 13
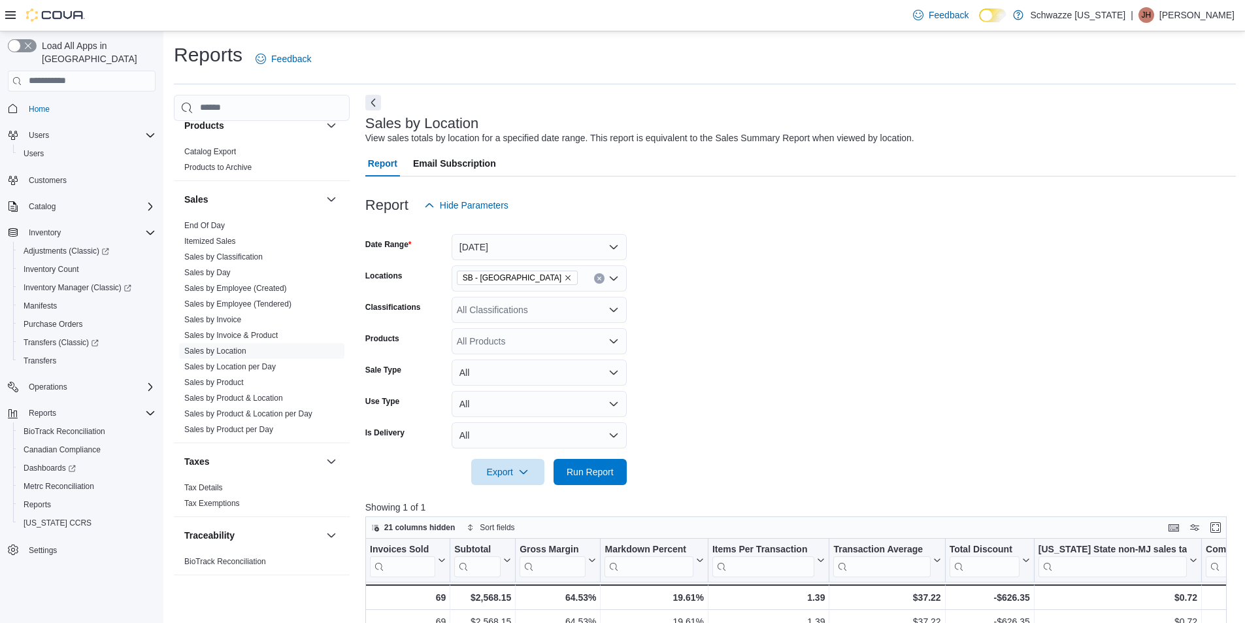
scroll to position [131, 0]
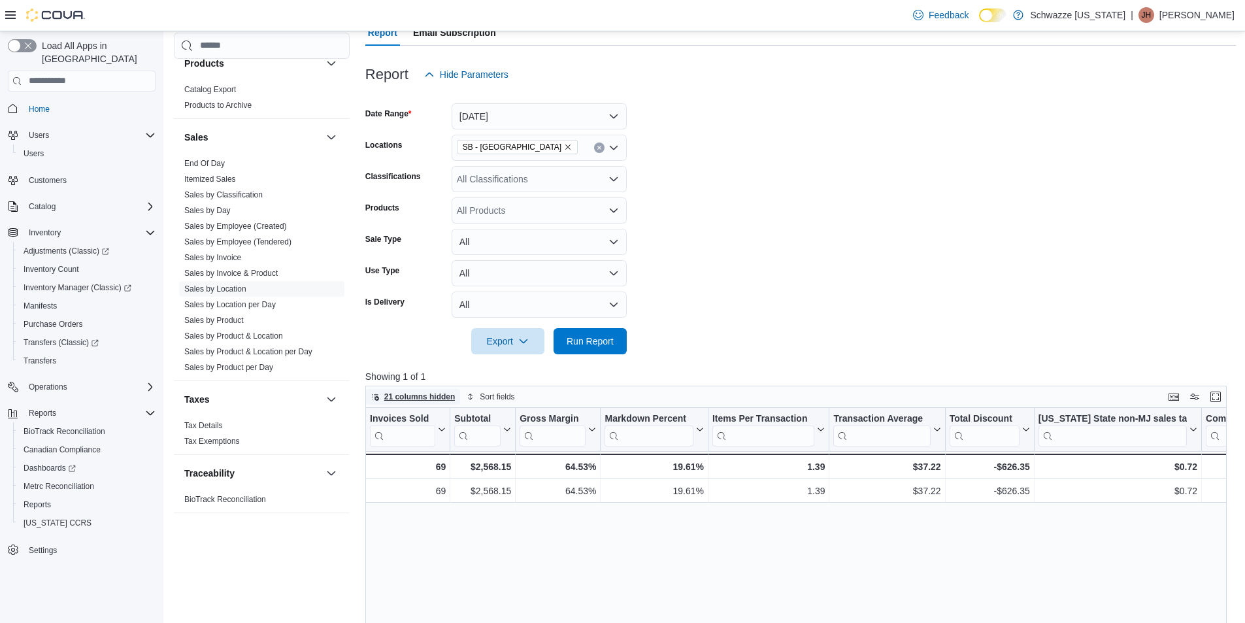
click at [430, 403] on span "21 columns hidden" at bounding box center [413, 397] width 84 height 16
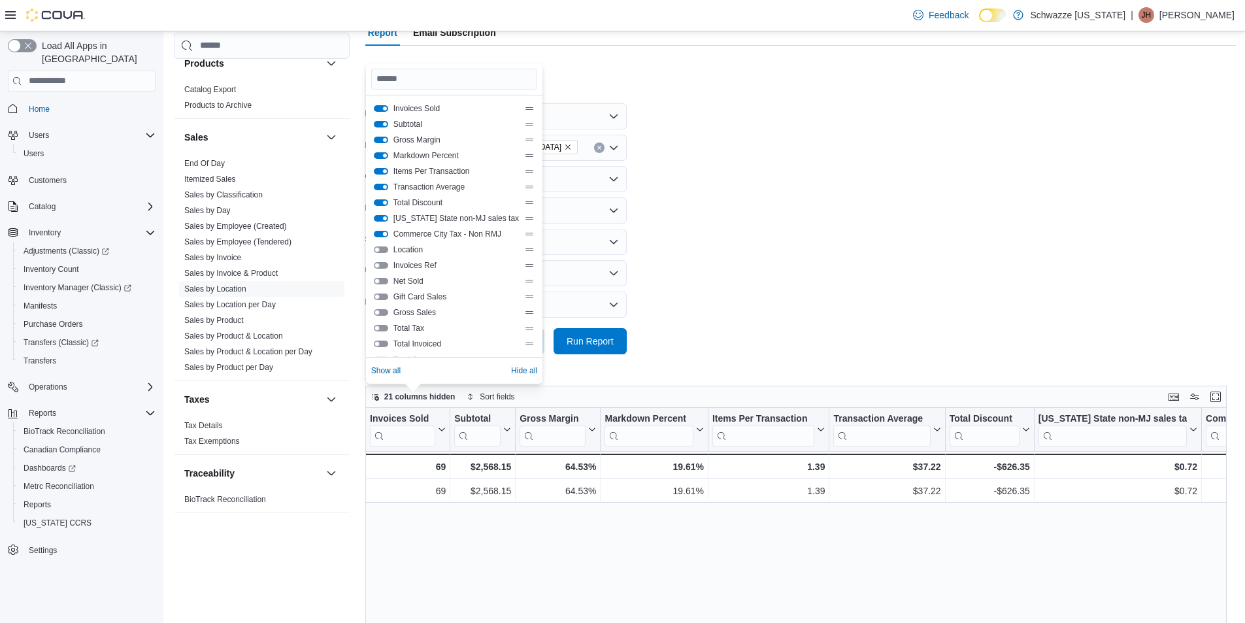
click at [375, 232] on button "Commerce City Tax - Non RMJ" at bounding box center [381, 234] width 14 height 7
click at [379, 217] on button "Colorado State non-MJ sales tax" at bounding box center [381, 218] width 14 height 7
click at [810, 165] on form "Date Range Yesterday Locations SB - Commerce City Classifications All Classific…" at bounding box center [800, 221] width 871 height 267
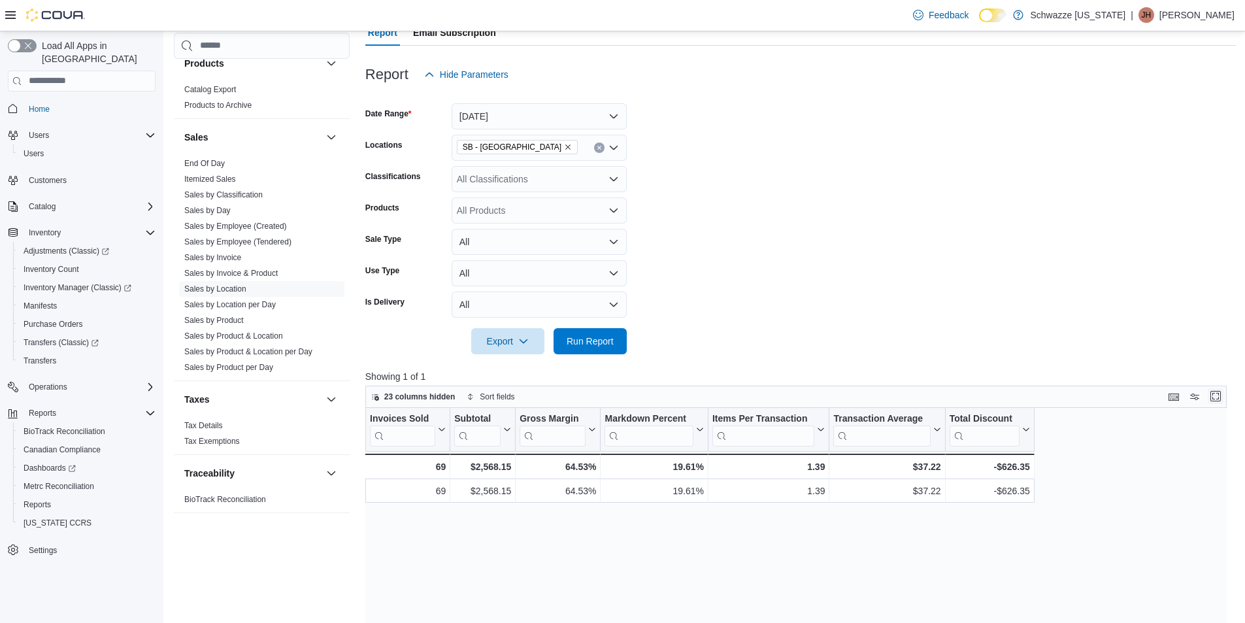
click at [1224, 393] on button "Enter fullscreen" at bounding box center [1216, 396] width 16 height 16
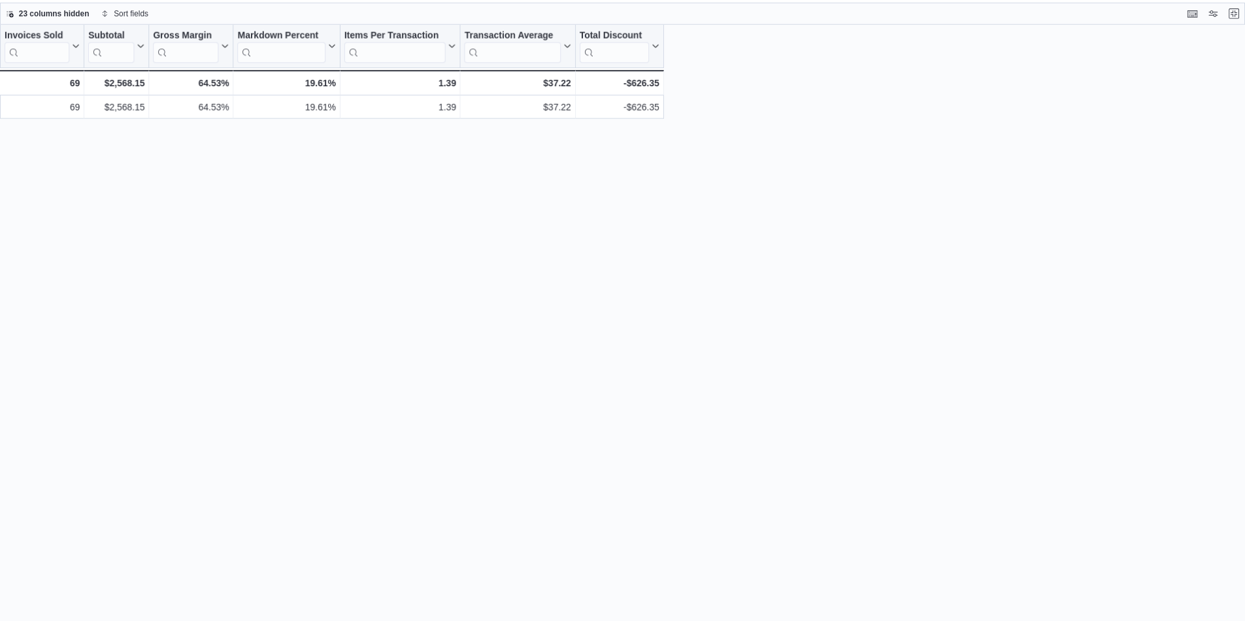
scroll to position [851, 0]
click at [1244, 8] on button "Exit fullscreen" at bounding box center [1244, 11] width 16 height 16
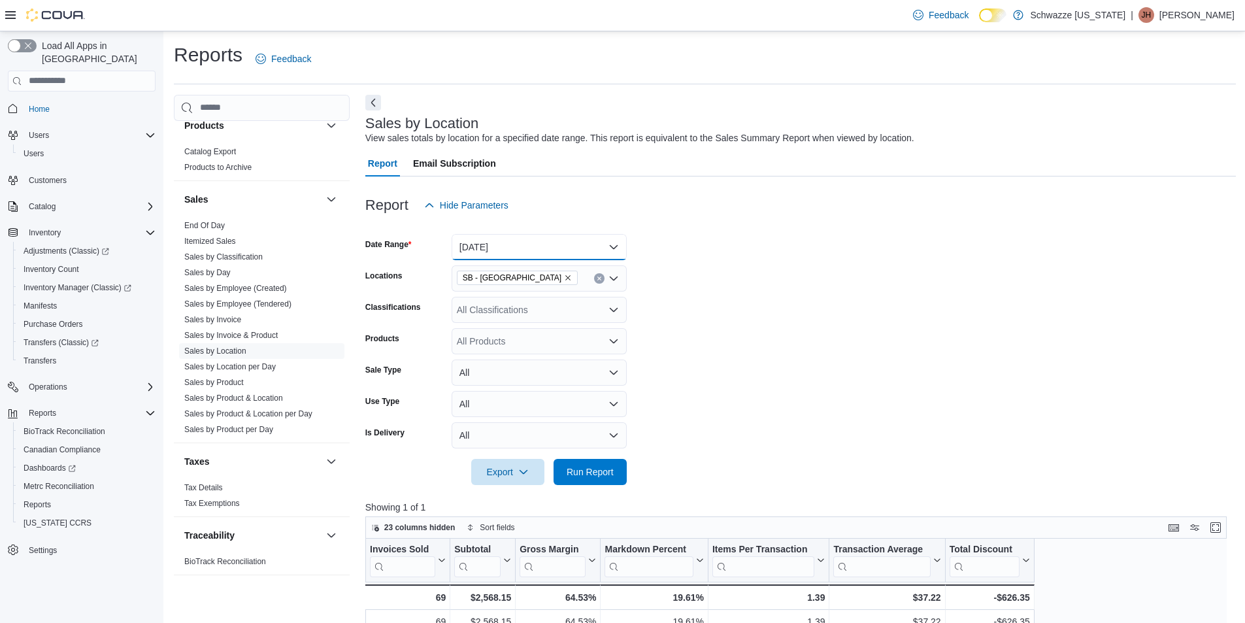
click at [482, 246] on button "Yesterday" at bounding box center [539, 247] width 175 height 26
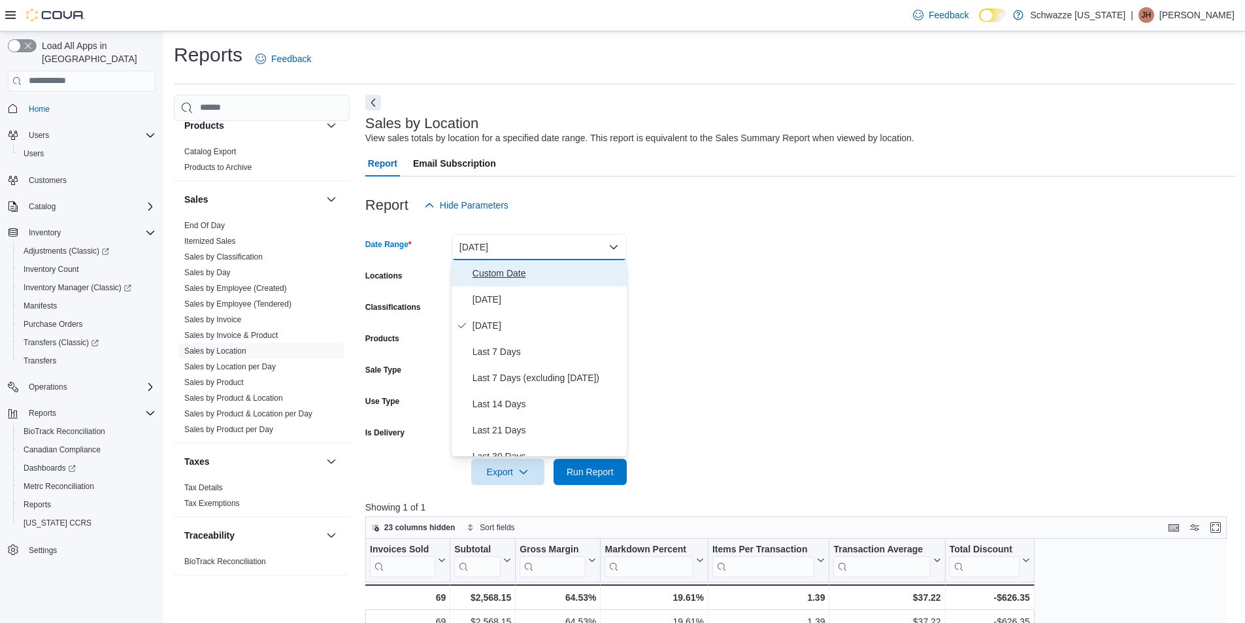
click at [476, 275] on span "Custom Date" at bounding box center [547, 273] width 149 height 16
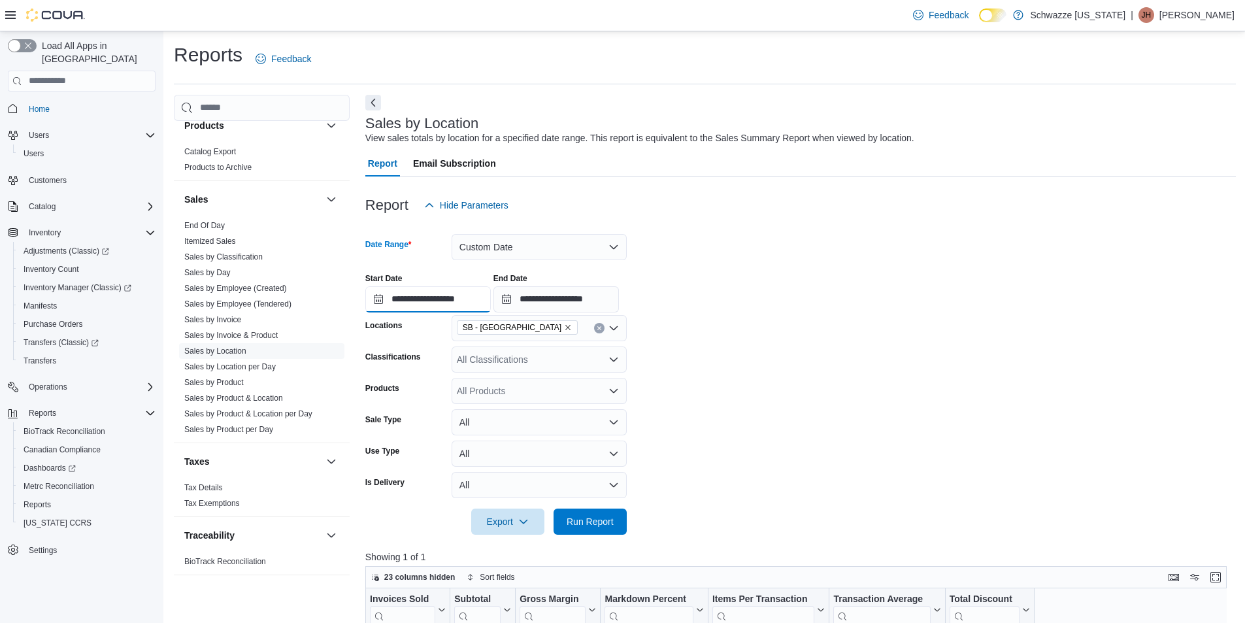
click at [429, 308] on input "**********" at bounding box center [427, 299] width 125 height 26
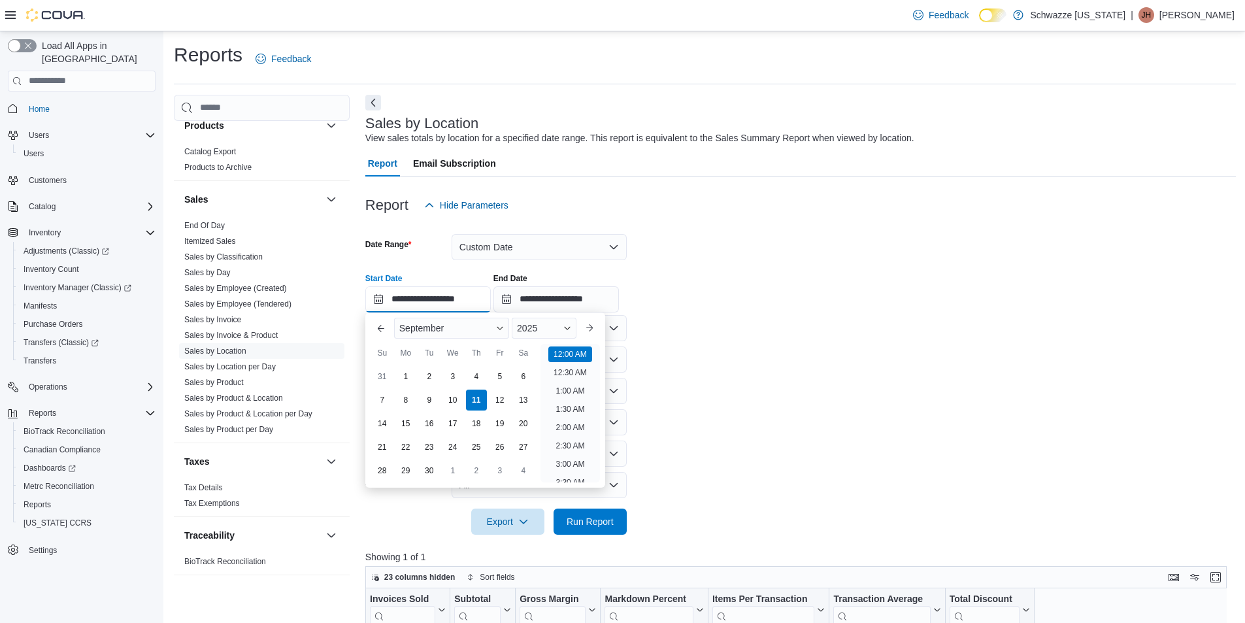
scroll to position [41, 0]
click at [427, 402] on div "9" at bounding box center [429, 399] width 23 height 23
type input "**********"
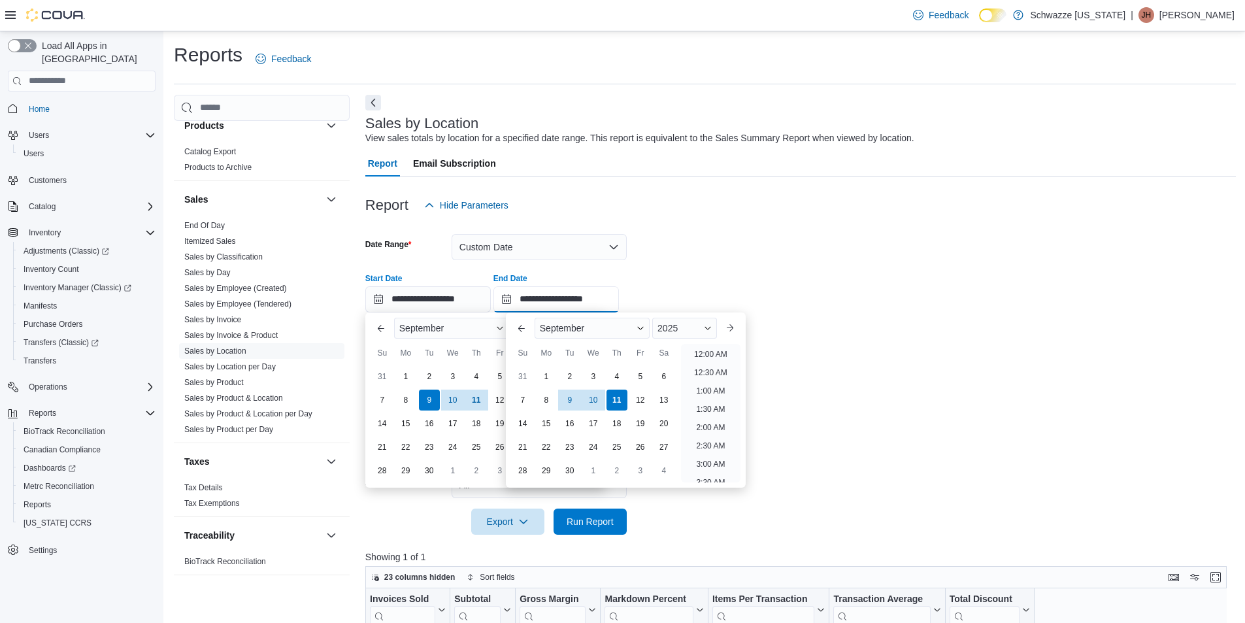
click at [550, 293] on input "**********" at bounding box center [555, 299] width 125 height 26
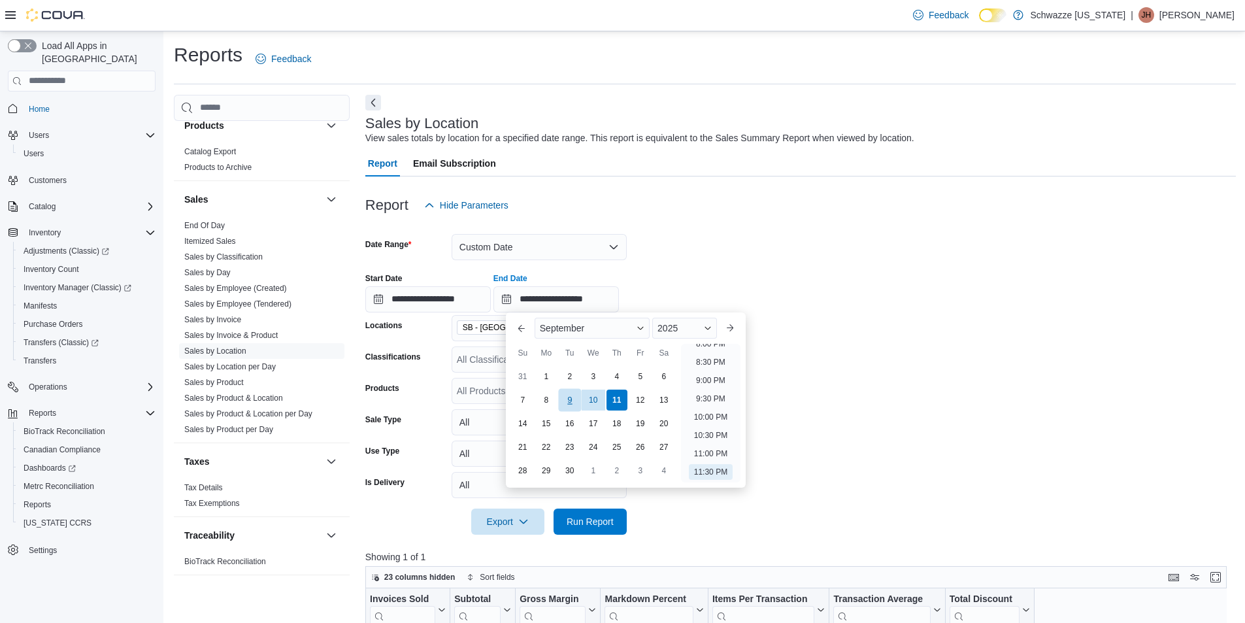
click at [577, 402] on div "9" at bounding box center [569, 399] width 23 height 23
type input "**********"
click at [831, 342] on form "**********" at bounding box center [800, 376] width 871 height 316
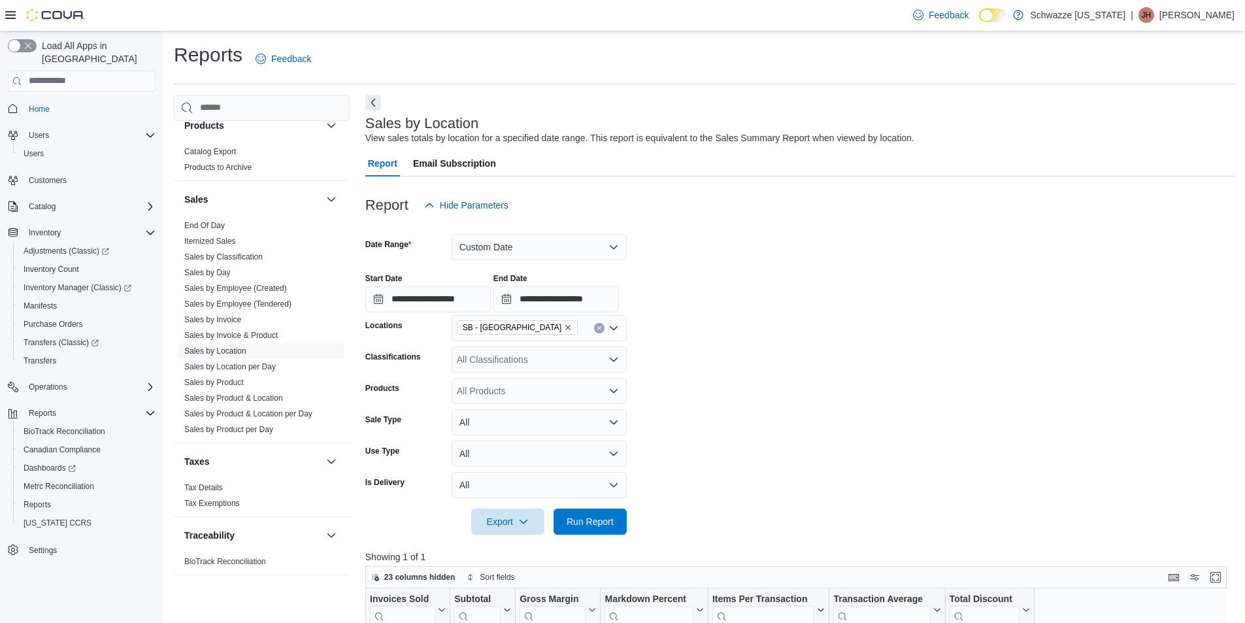
click at [588, 538] on div at bounding box center [800, 543] width 871 height 16
click at [593, 525] on span "Run Report" at bounding box center [590, 520] width 47 height 13
click at [1223, 575] on button "Enter fullscreen" at bounding box center [1216, 577] width 16 height 16
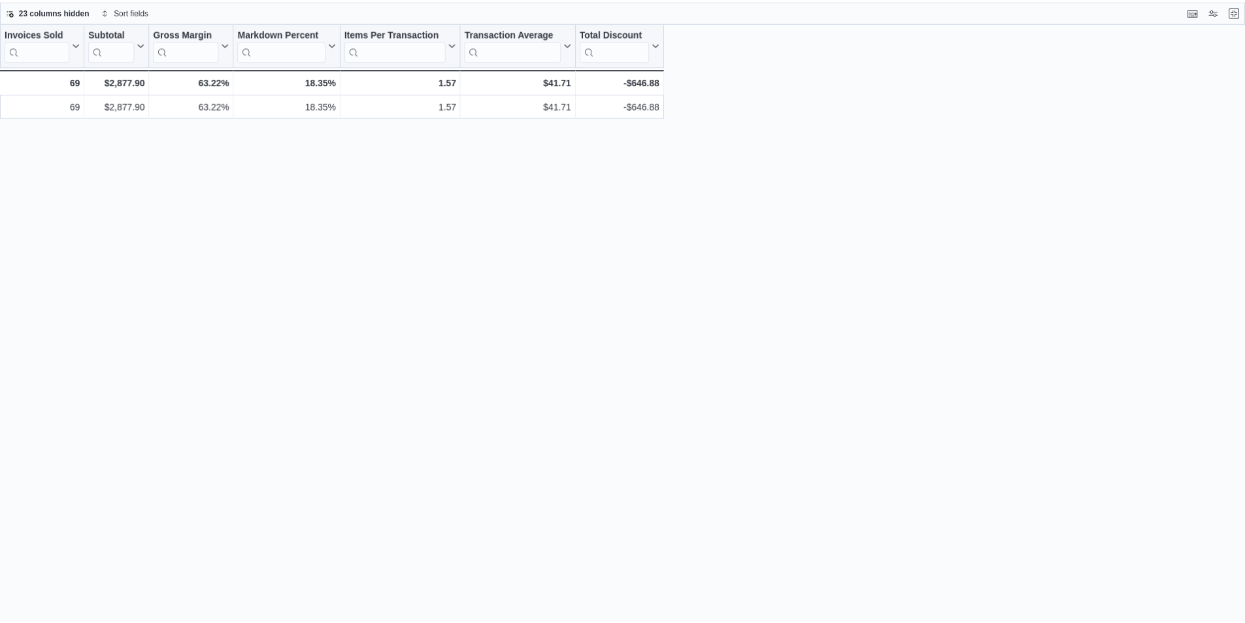
scroll to position [851, 0]
click at [1244, 10] on button "Exit fullscreen" at bounding box center [1244, 11] width 16 height 16
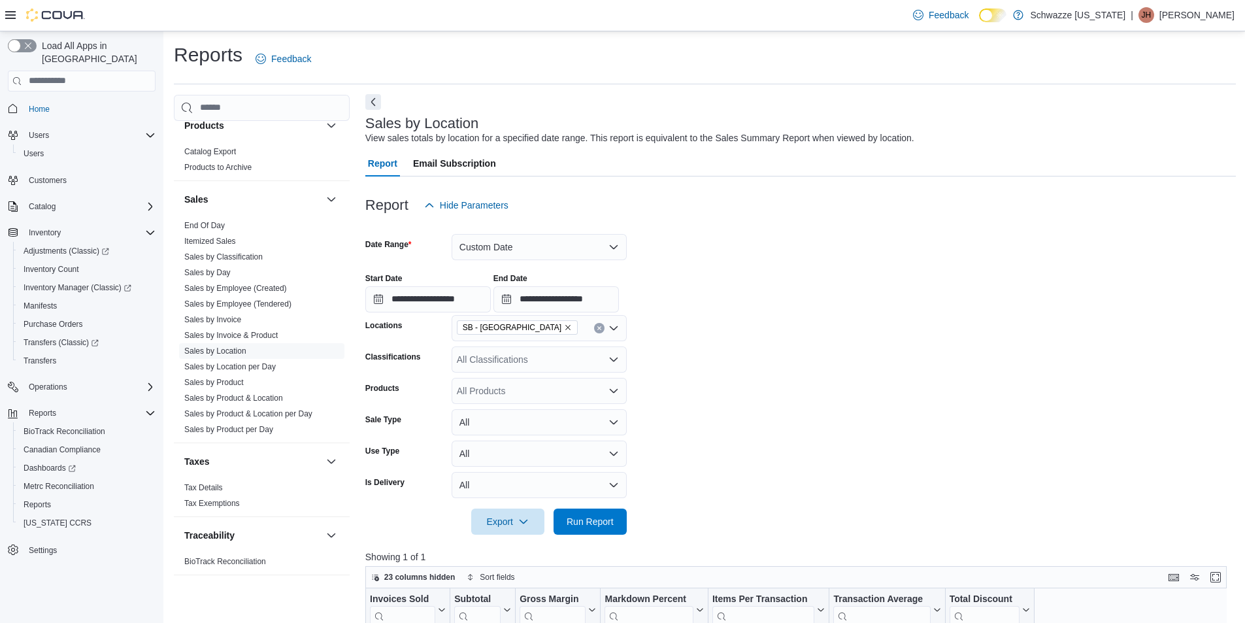
click at [372, 105] on button "Next" at bounding box center [373, 102] width 16 height 16
